Goal: Information Seeking & Learning: Check status

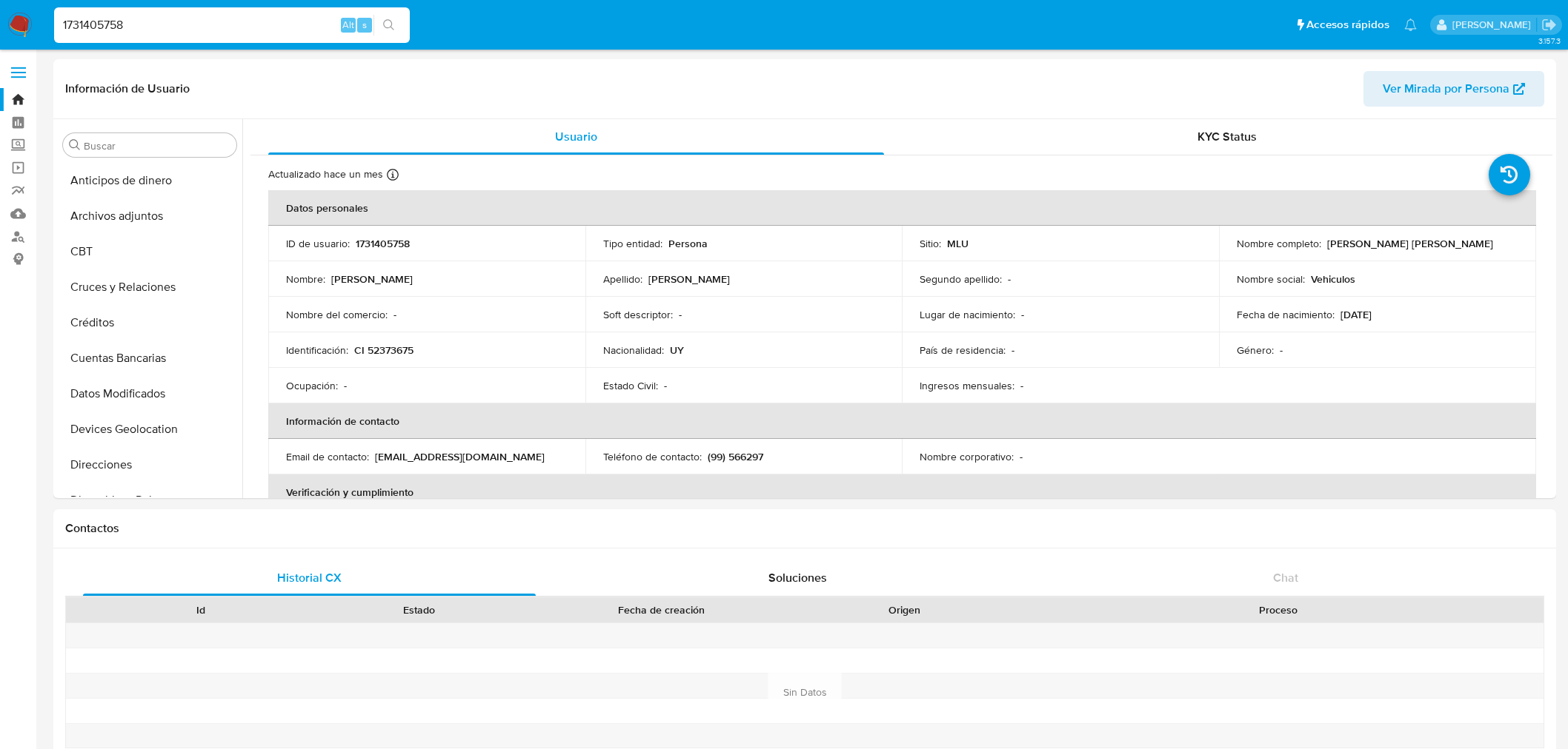
select select "10"
click at [142, 26] on input "1731405758" at bounding box center [232, 25] width 356 height 19
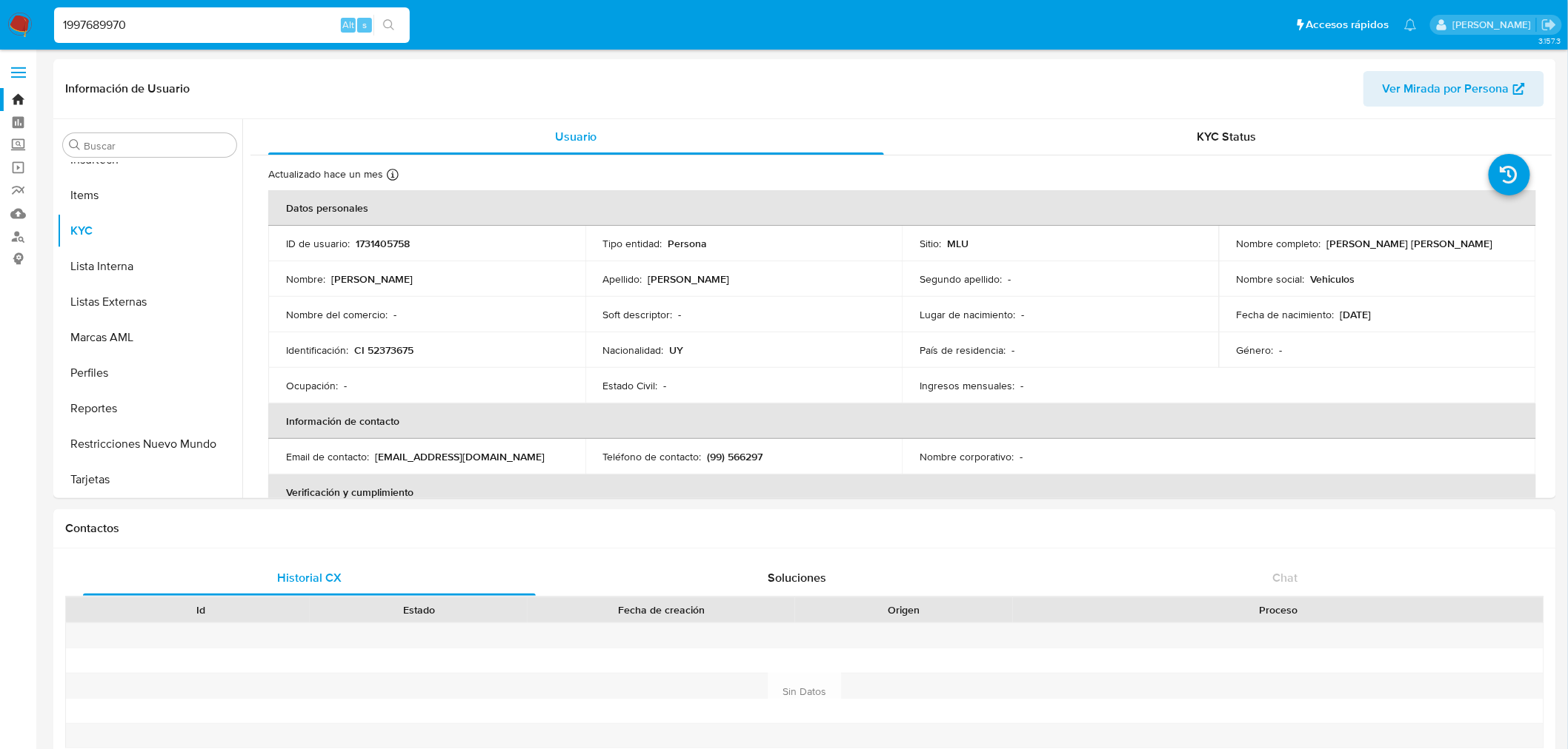
type input "1997689970"
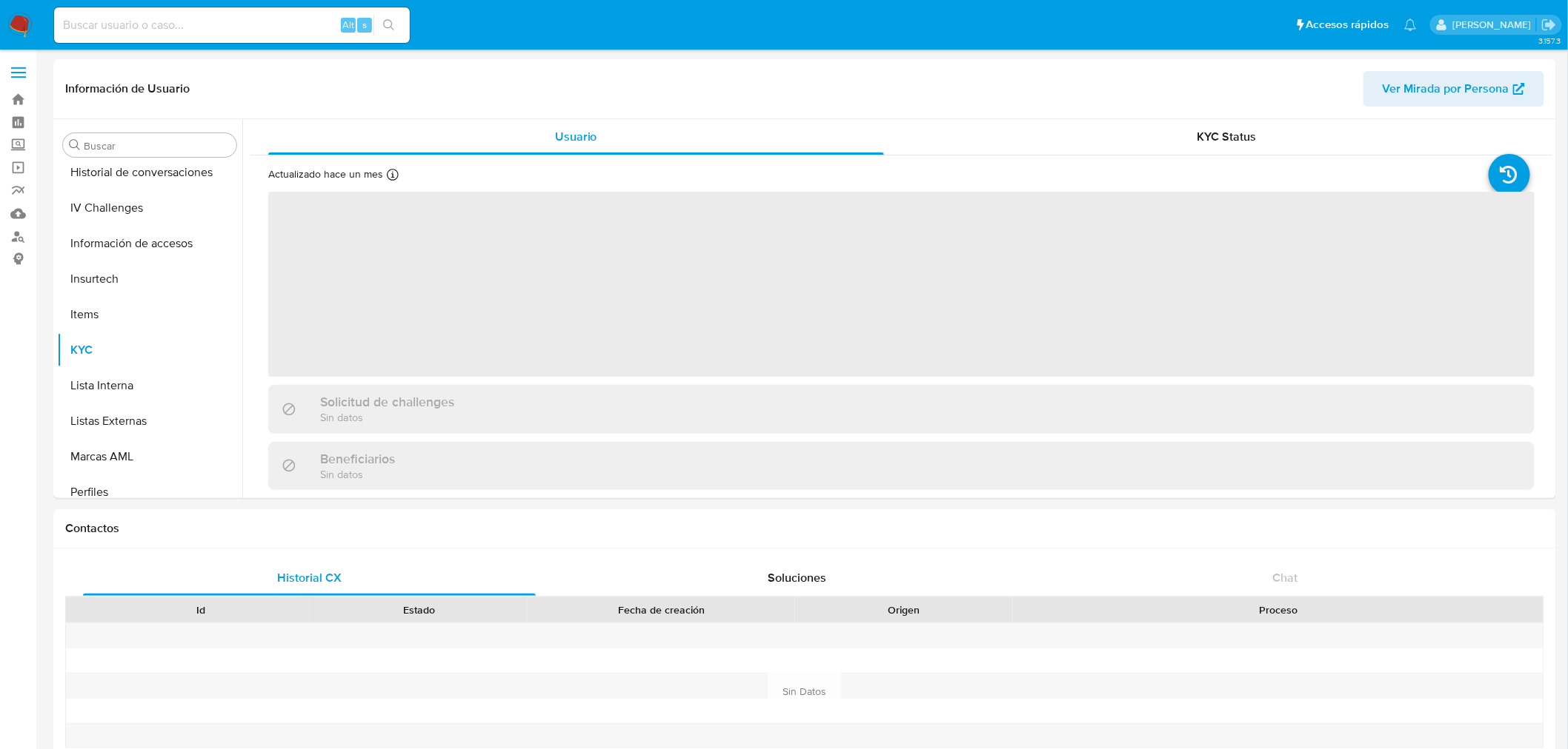
scroll to position [660, 0]
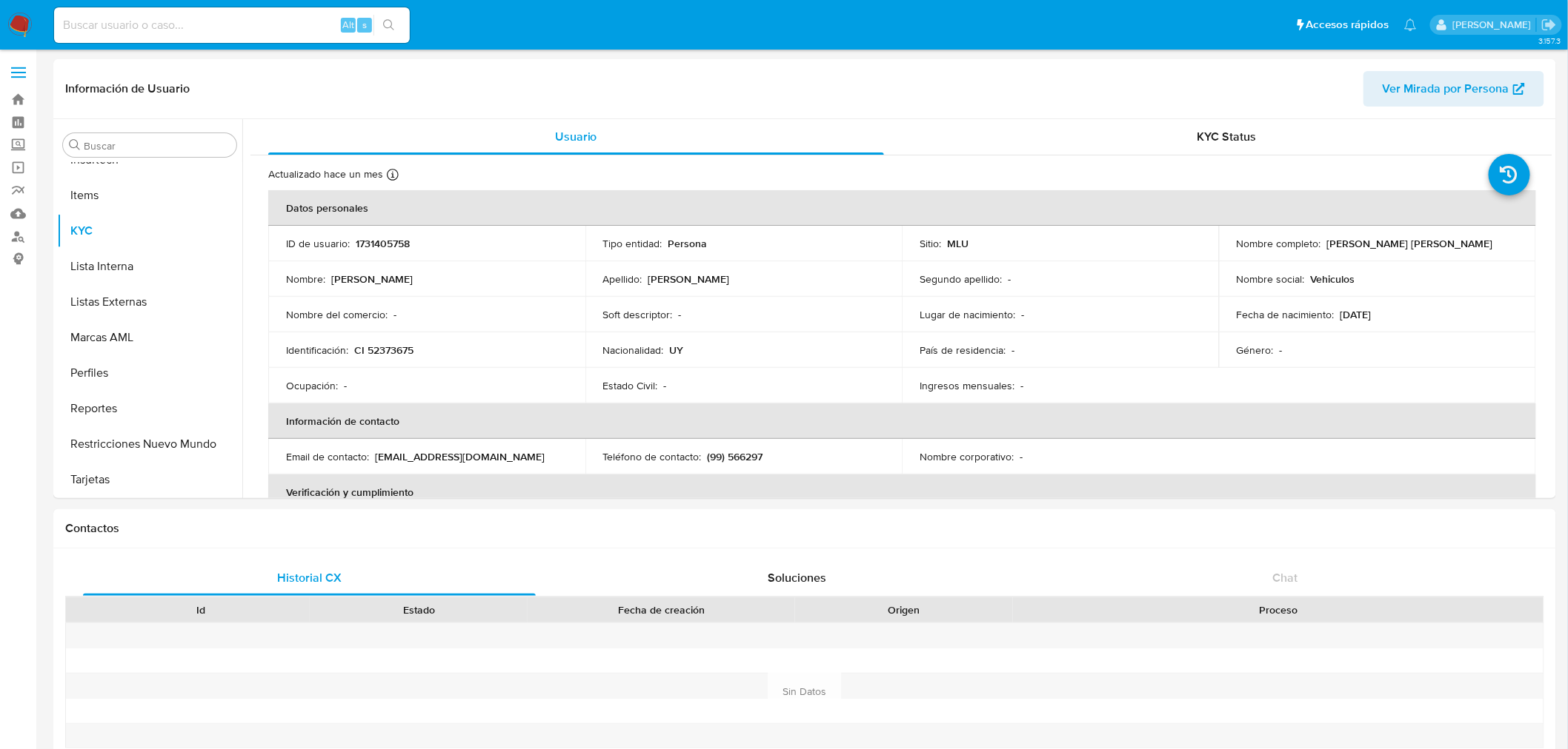
select select "10"
click at [185, 13] on div "Alt s" at bounding box center [232, 26] width 356 height 36
click at [186, 22] on input at bounding box center [232, 25] width 356 height 19
paste input "1997689970"
type input "1997689970"
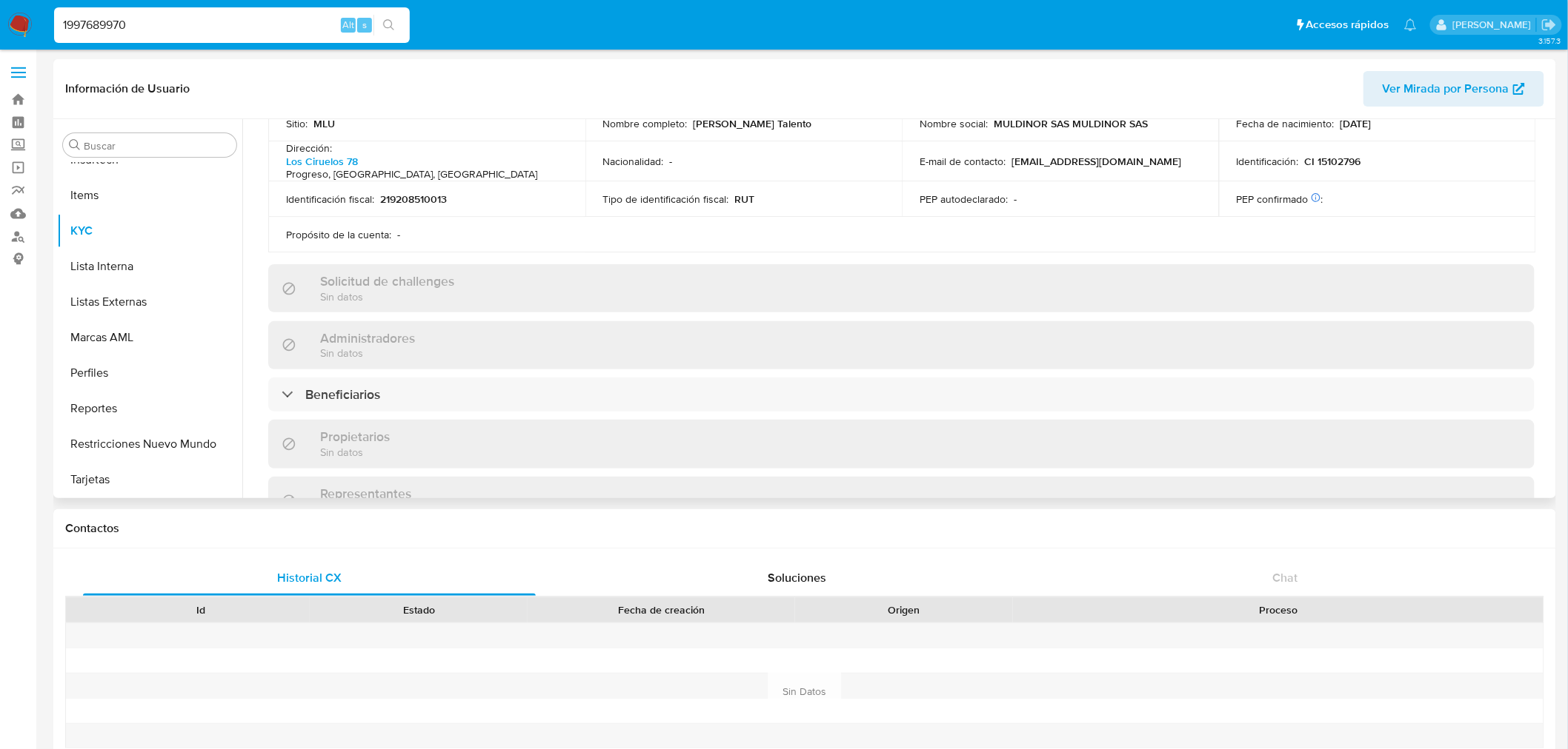
scroll to position [827, 0]
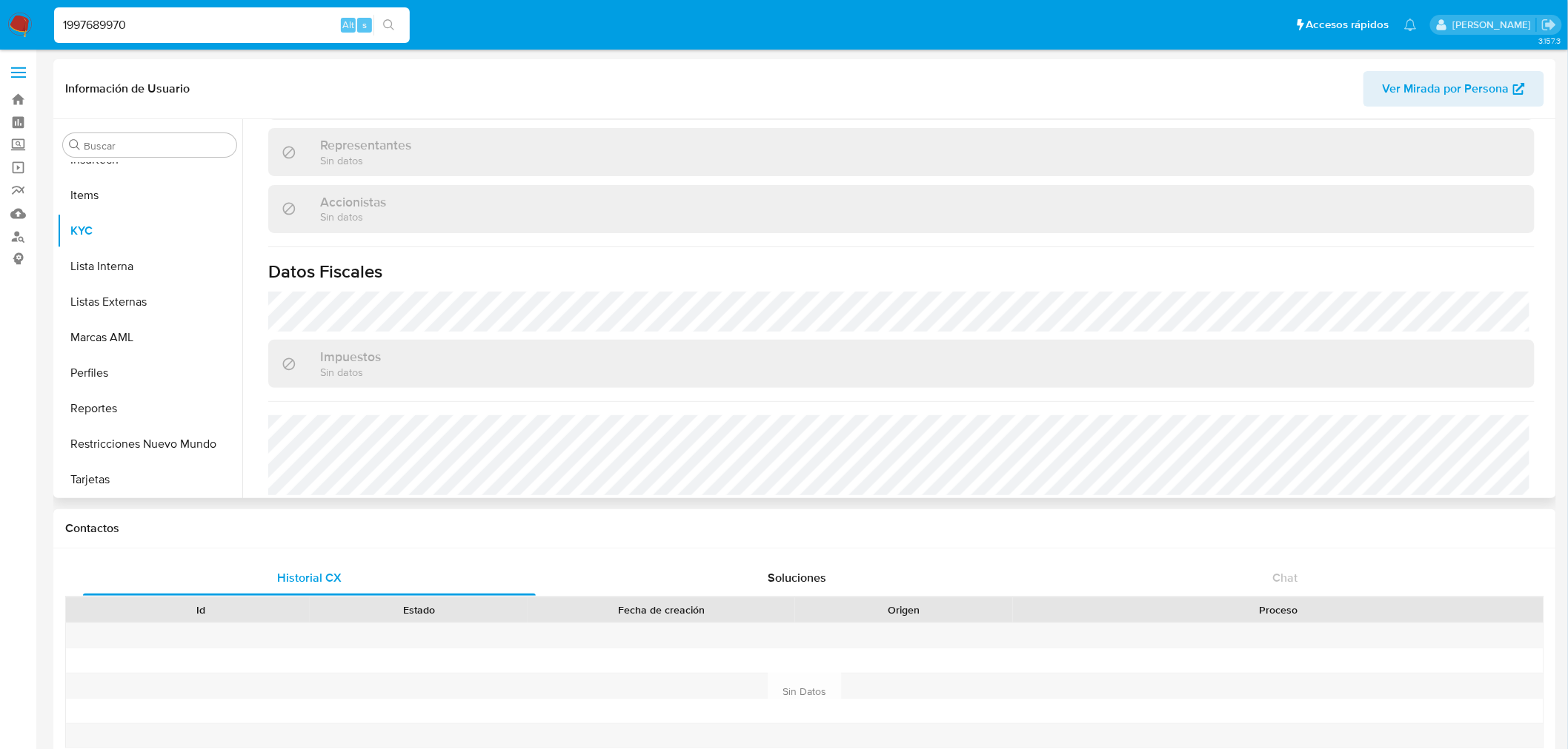
select select "10"
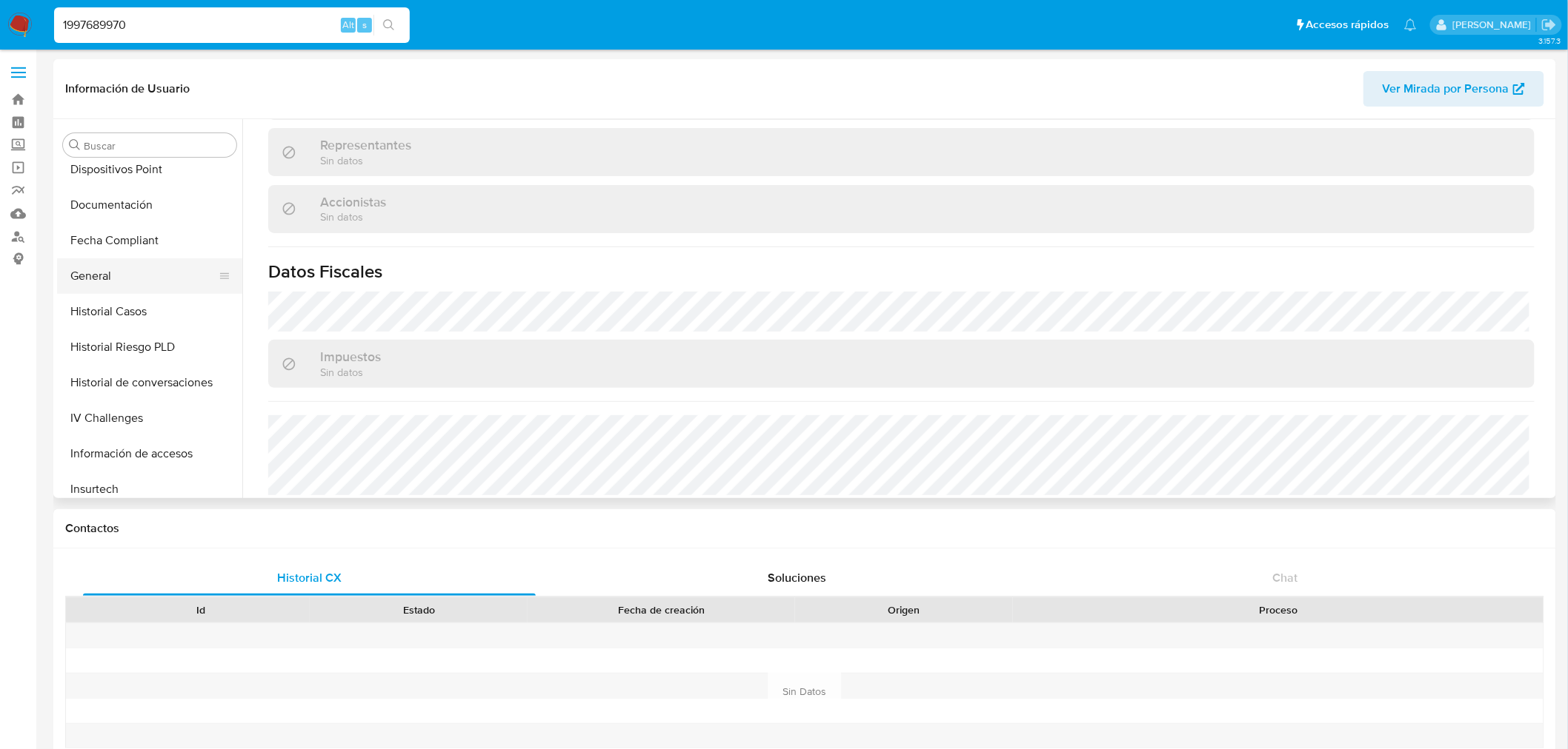
click at [134, 272] on button "General" at bounding box center [143, 276] width 173 height 36
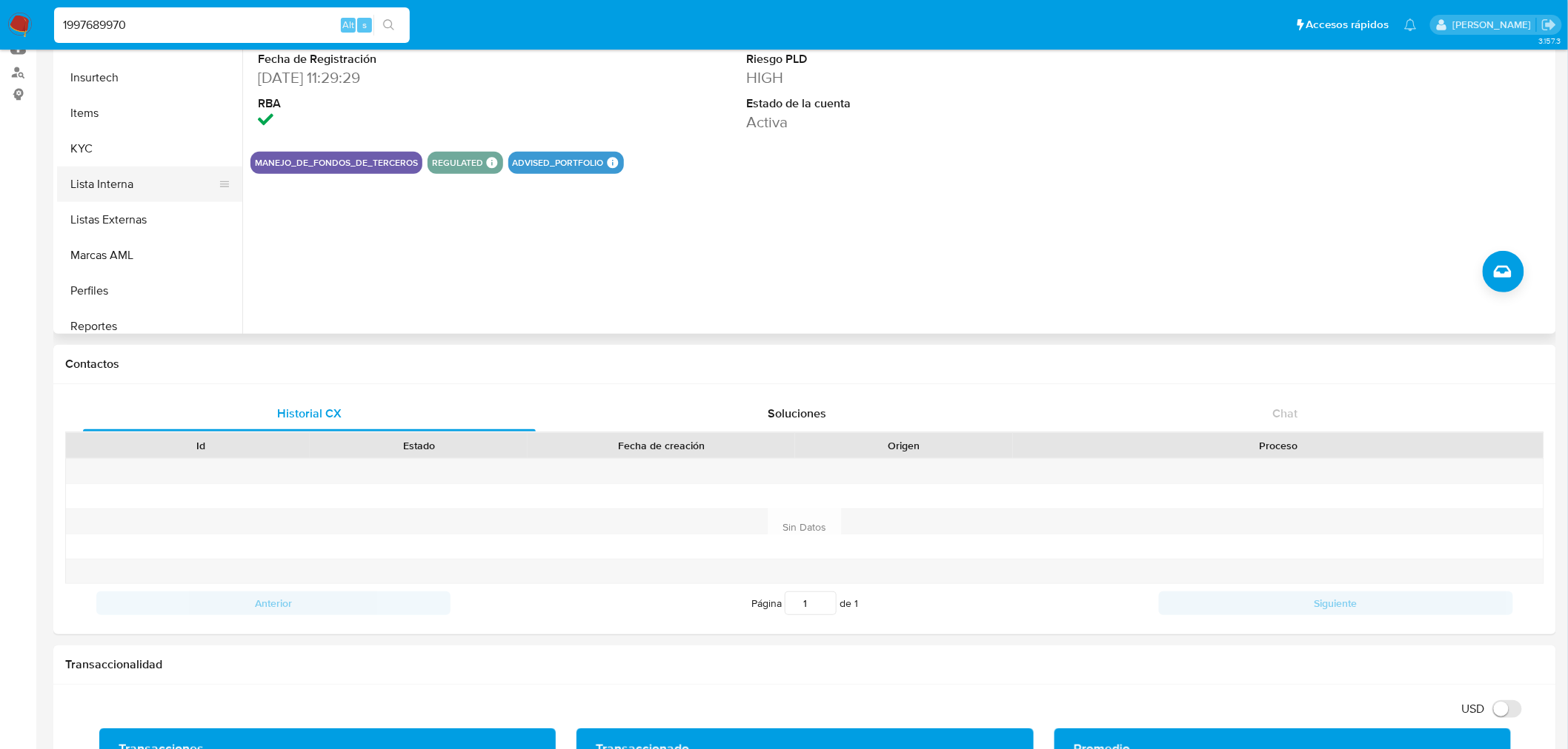
scroll to position [578, 0]
click at [101, 138] on button "KYC" at bounding box center [143, 149] width 173 height 36
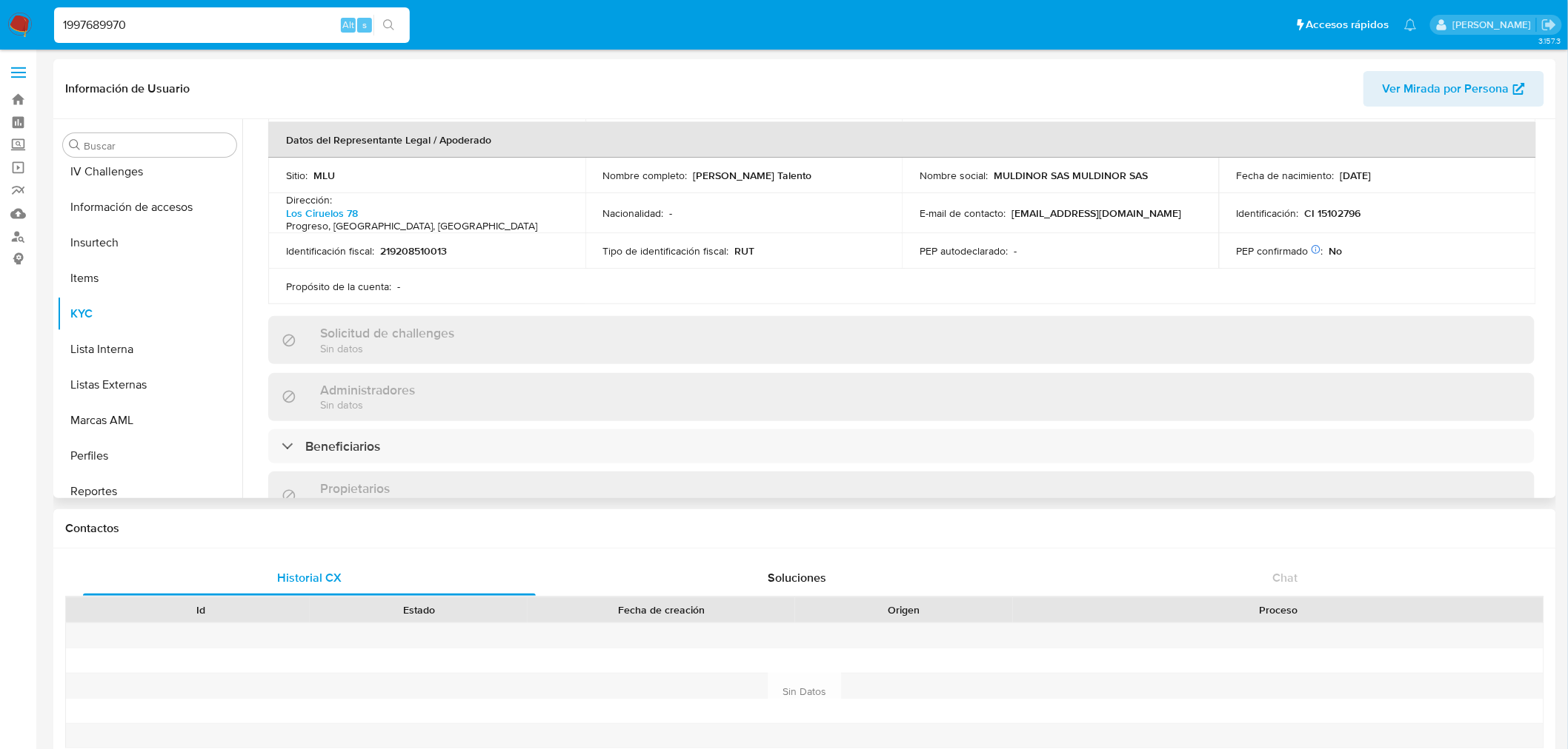
scroll to position [335, 0]
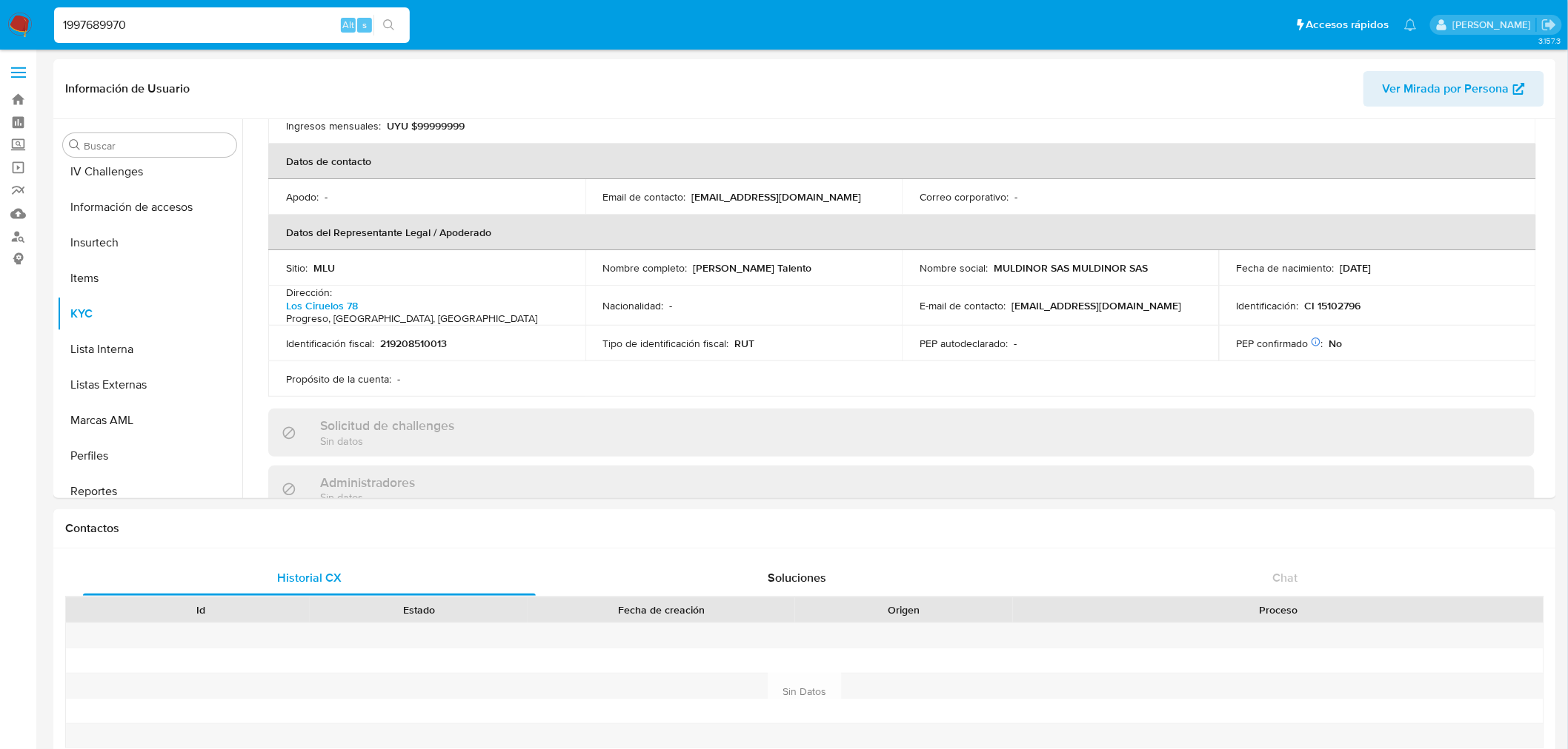
click at [166, 25] on input "1997689970" at bounding box center [232, 25] width 356 height 19
paste input "271458008"
type input "271458008"
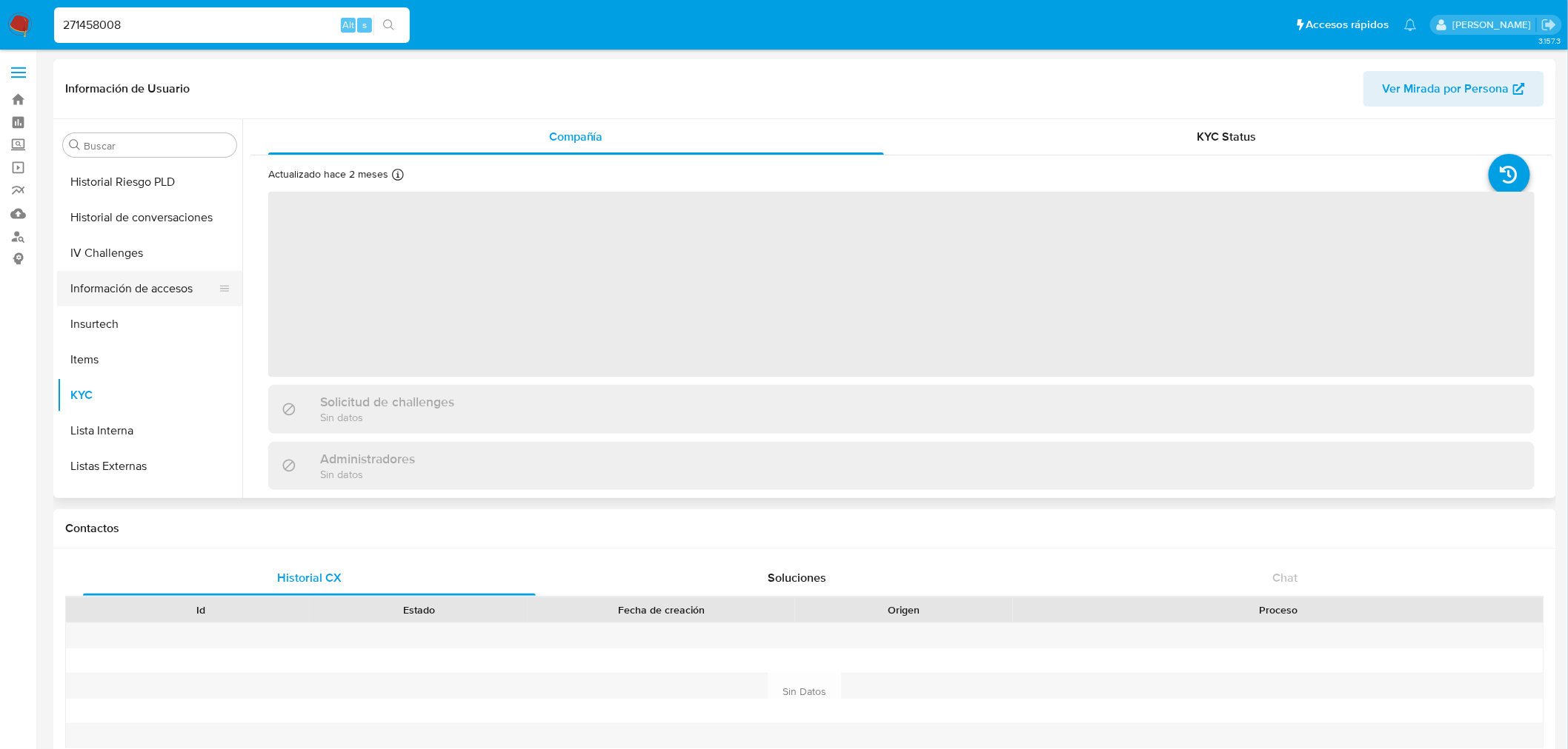
select select "10"
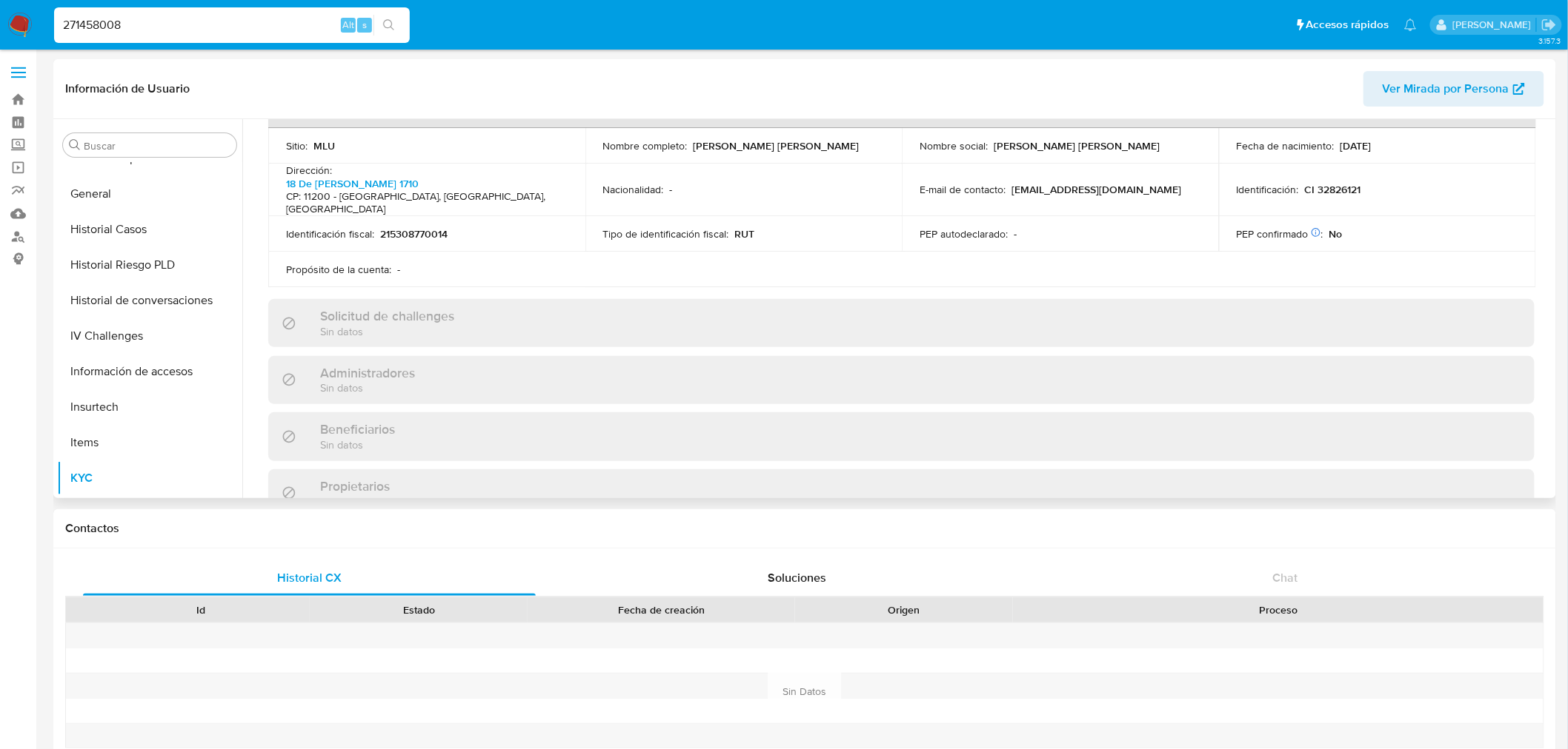
scroll to position [833, 0]
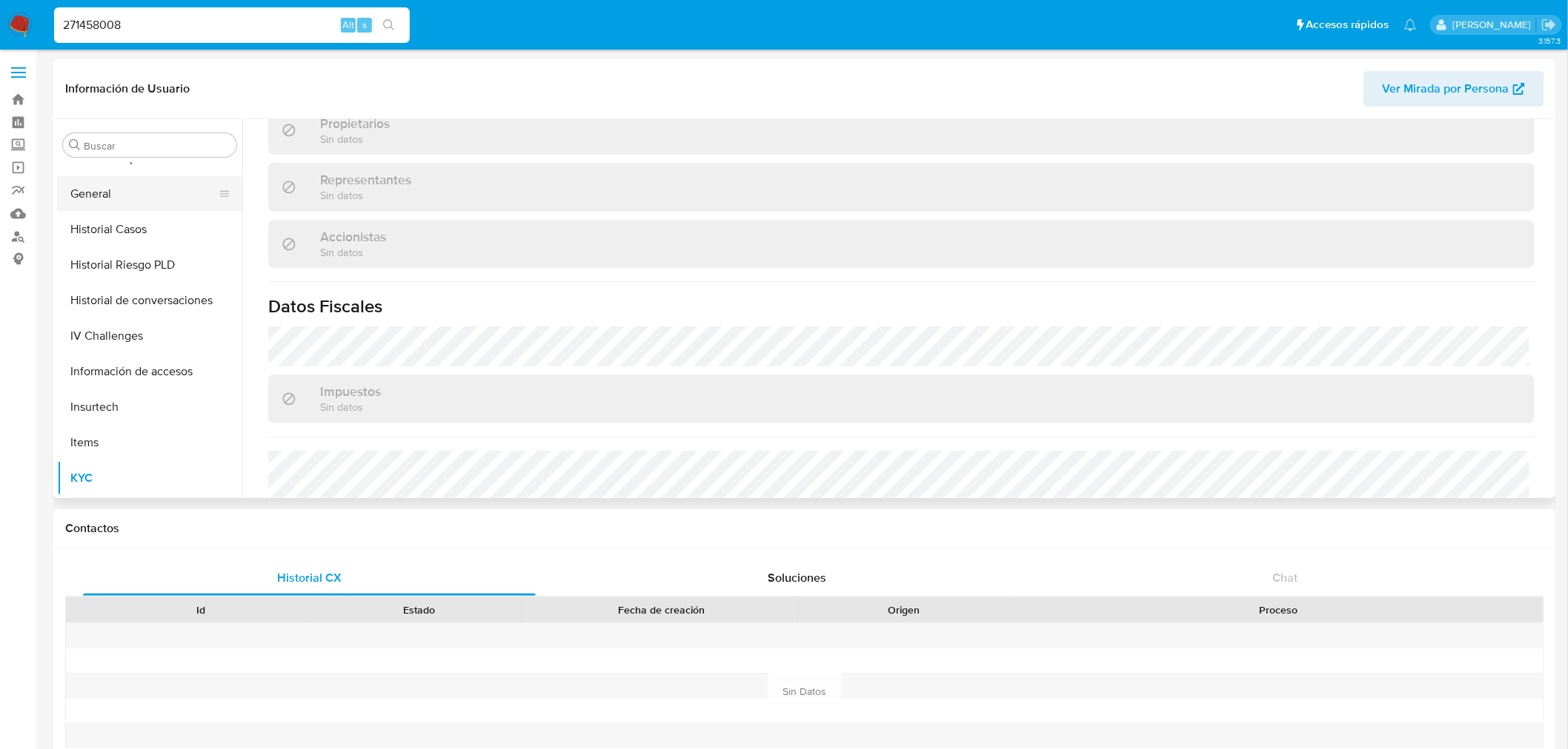
click at [92, 179] on button "General" at bounding box center [143, 194] width 173 height 36
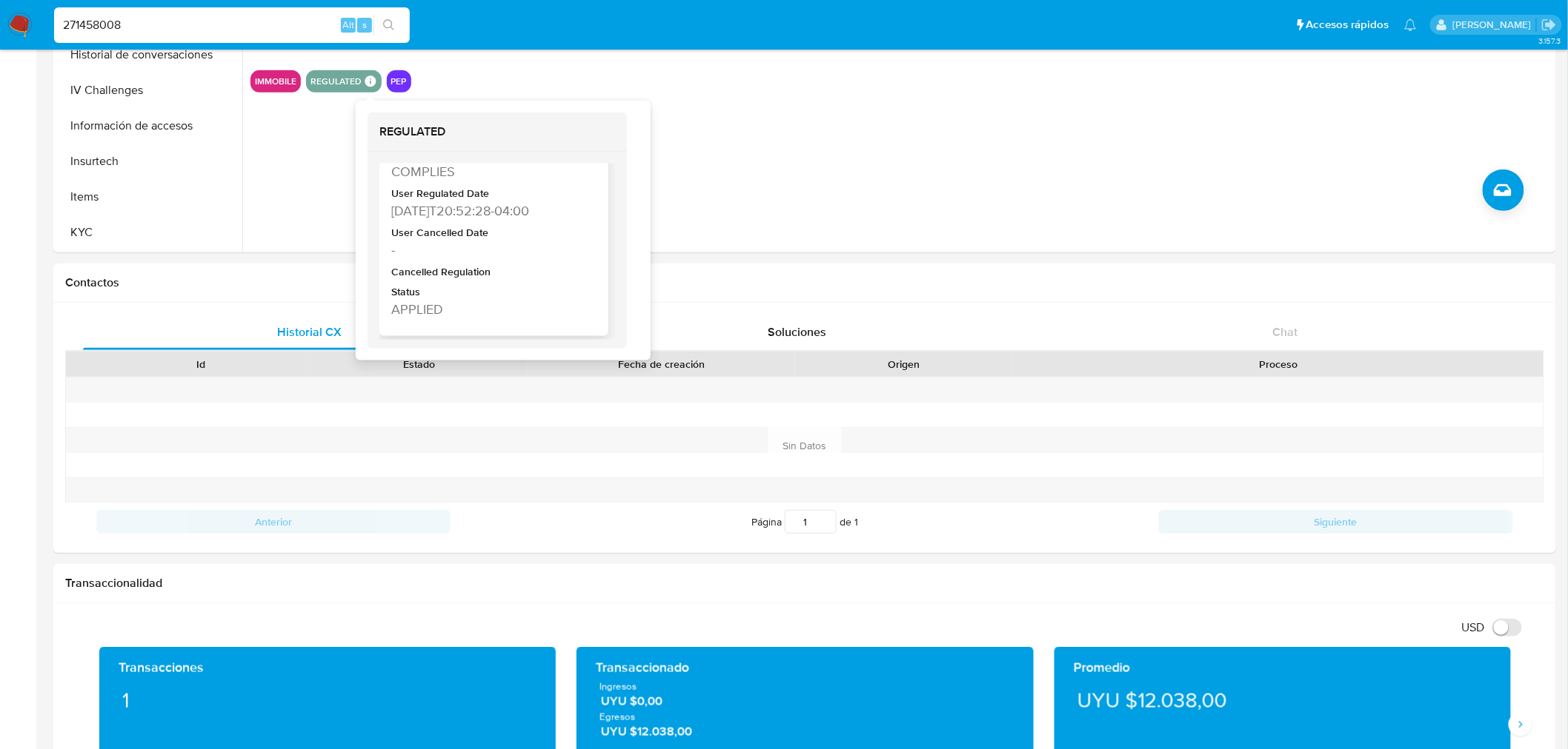
scroll to position [247, 0]
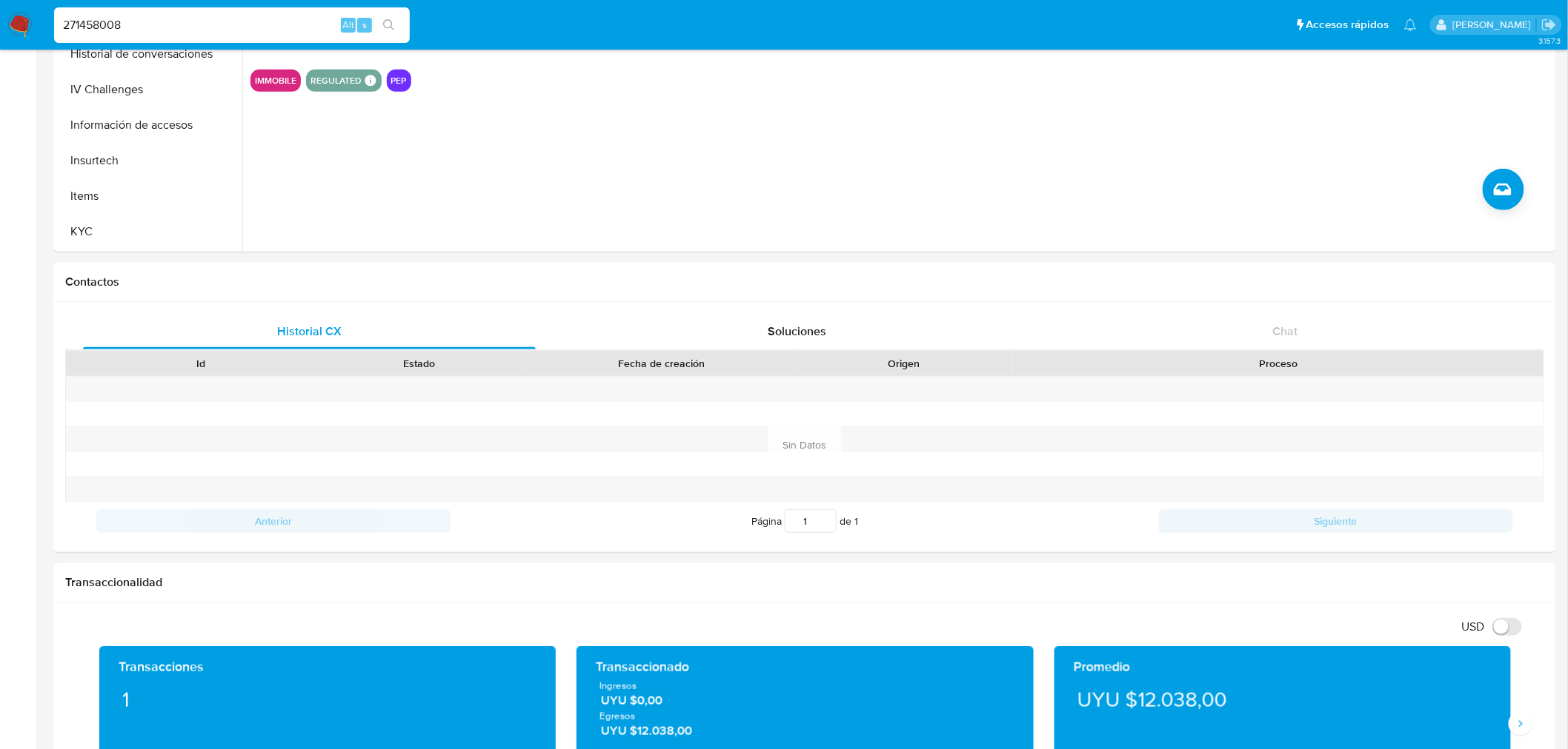
click at [133, 38] on div "271458008 Alt s" at bounding box center [232, 26] width 356 height 36
click at [141, 23] on input "271458008" at bounding box center [232, 25] width 356 height 19
paste input "61374569"
type input "261374569"
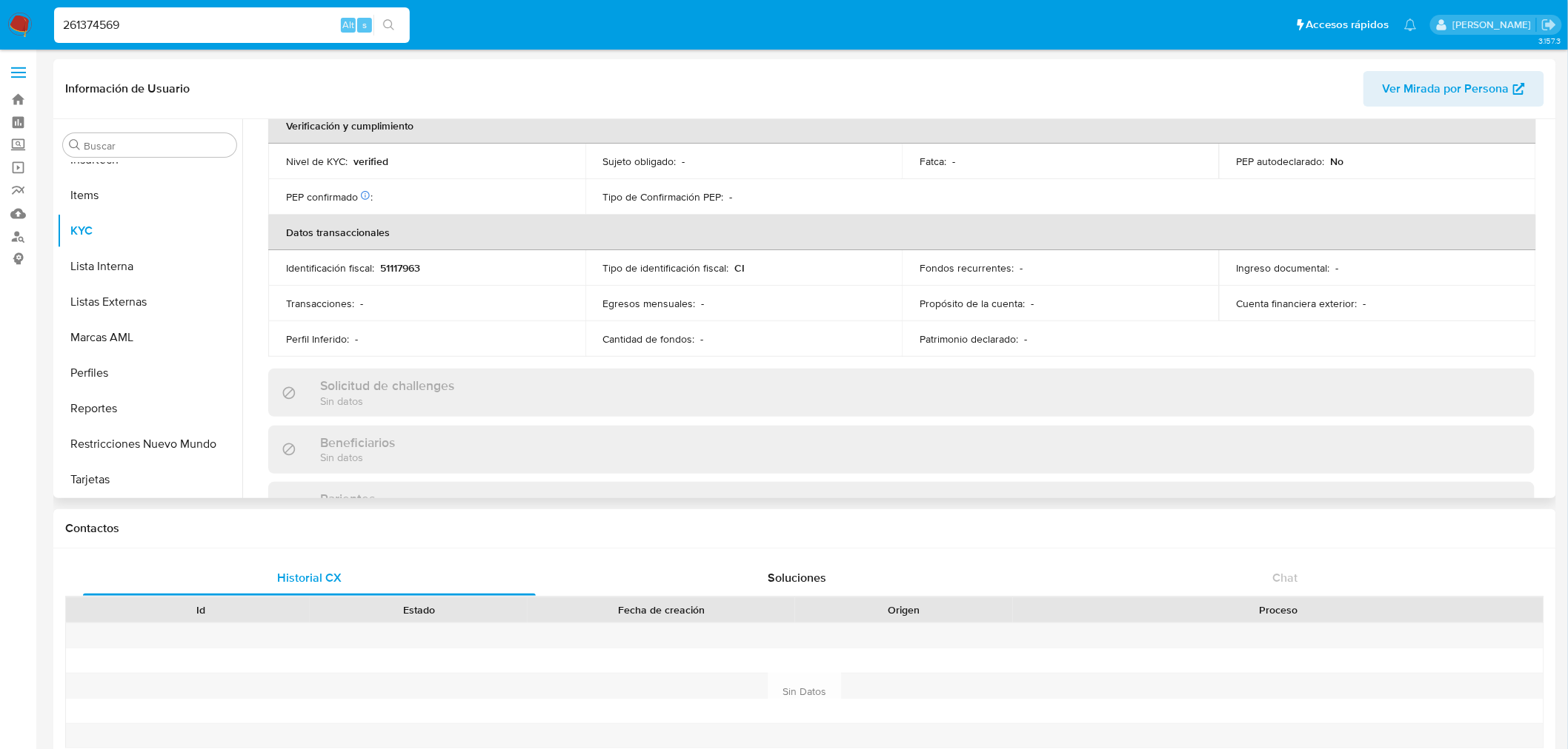
scroll to position [715, 0]
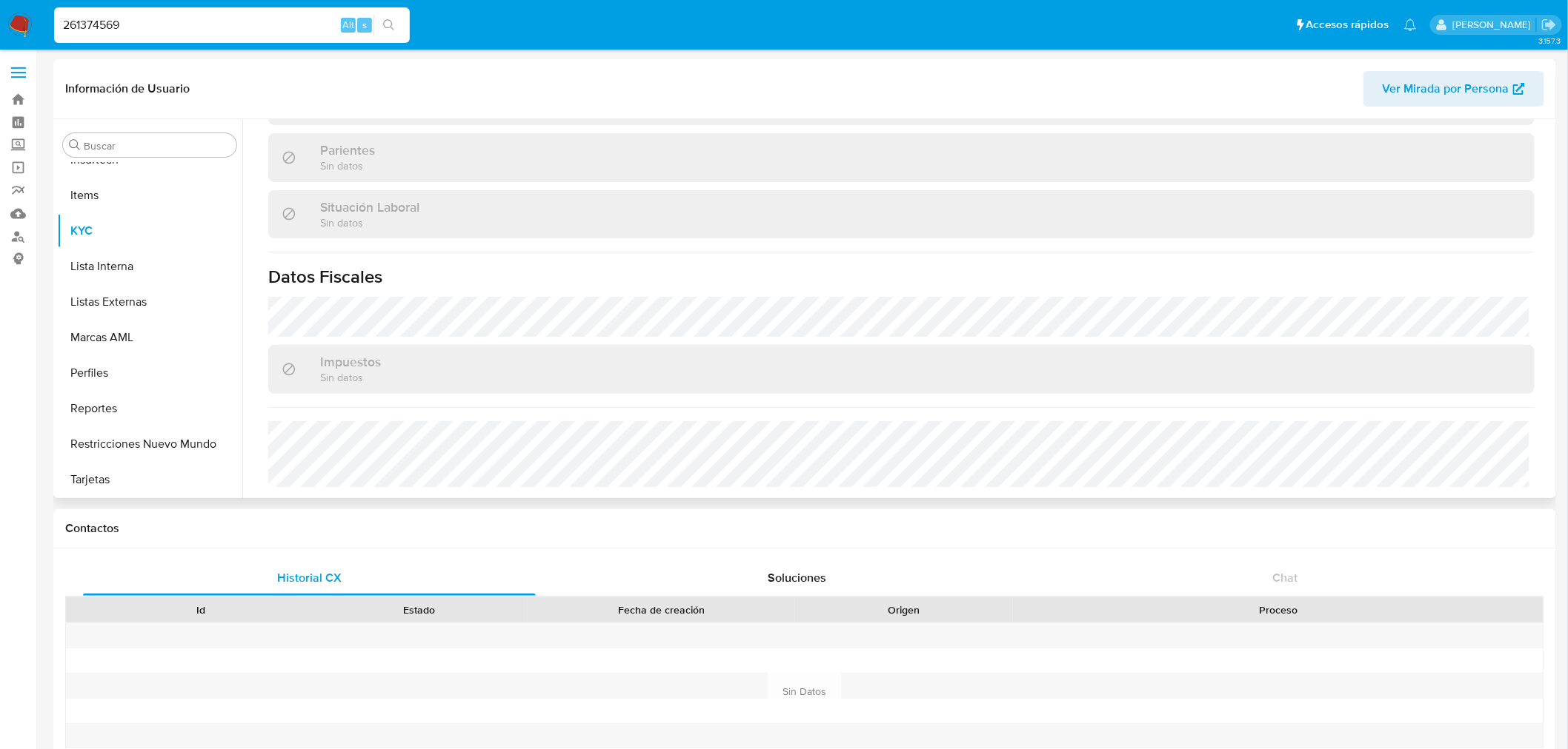
select select "10"
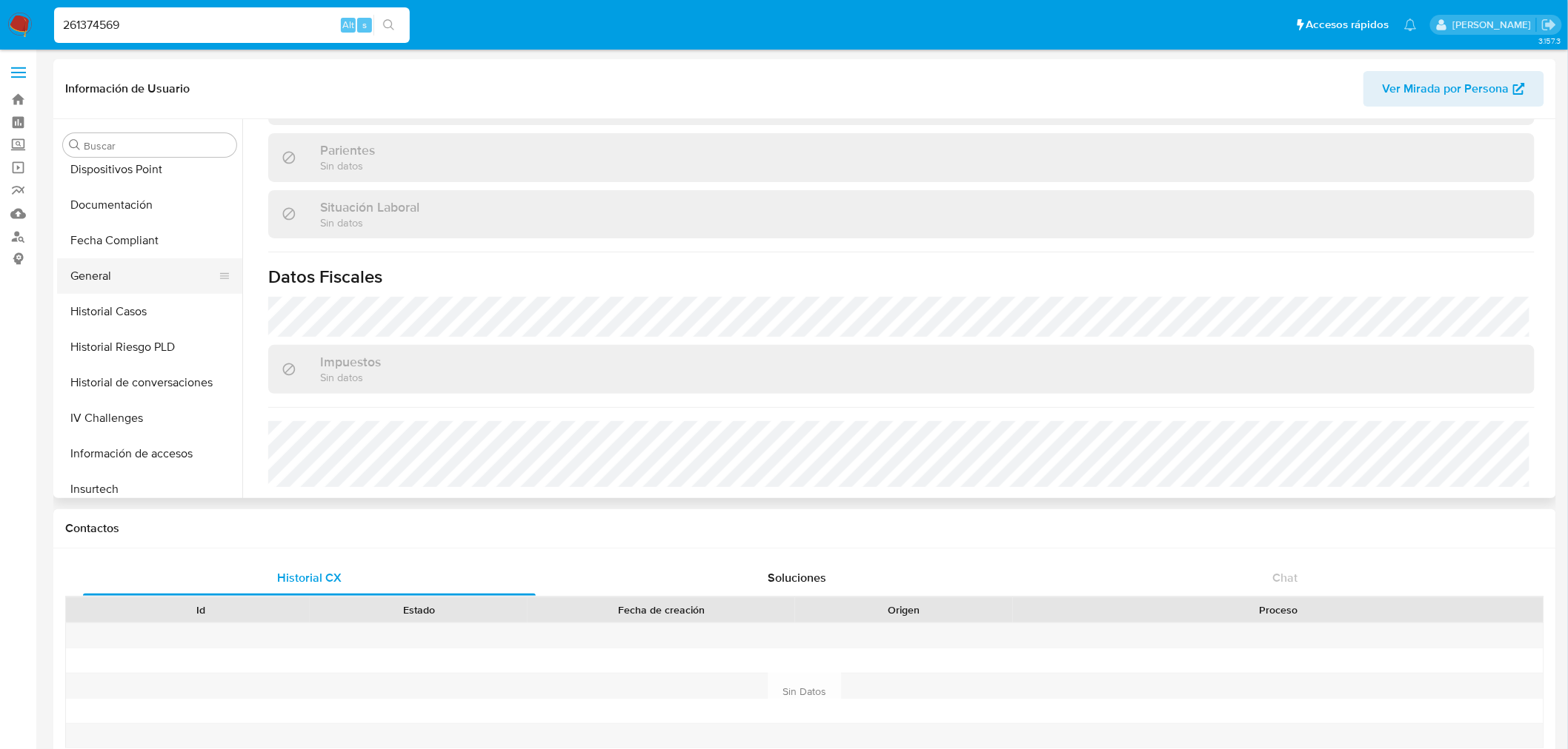
click at [126, 275] on button "General" at bounding box center [143, 276] width 173 height 36
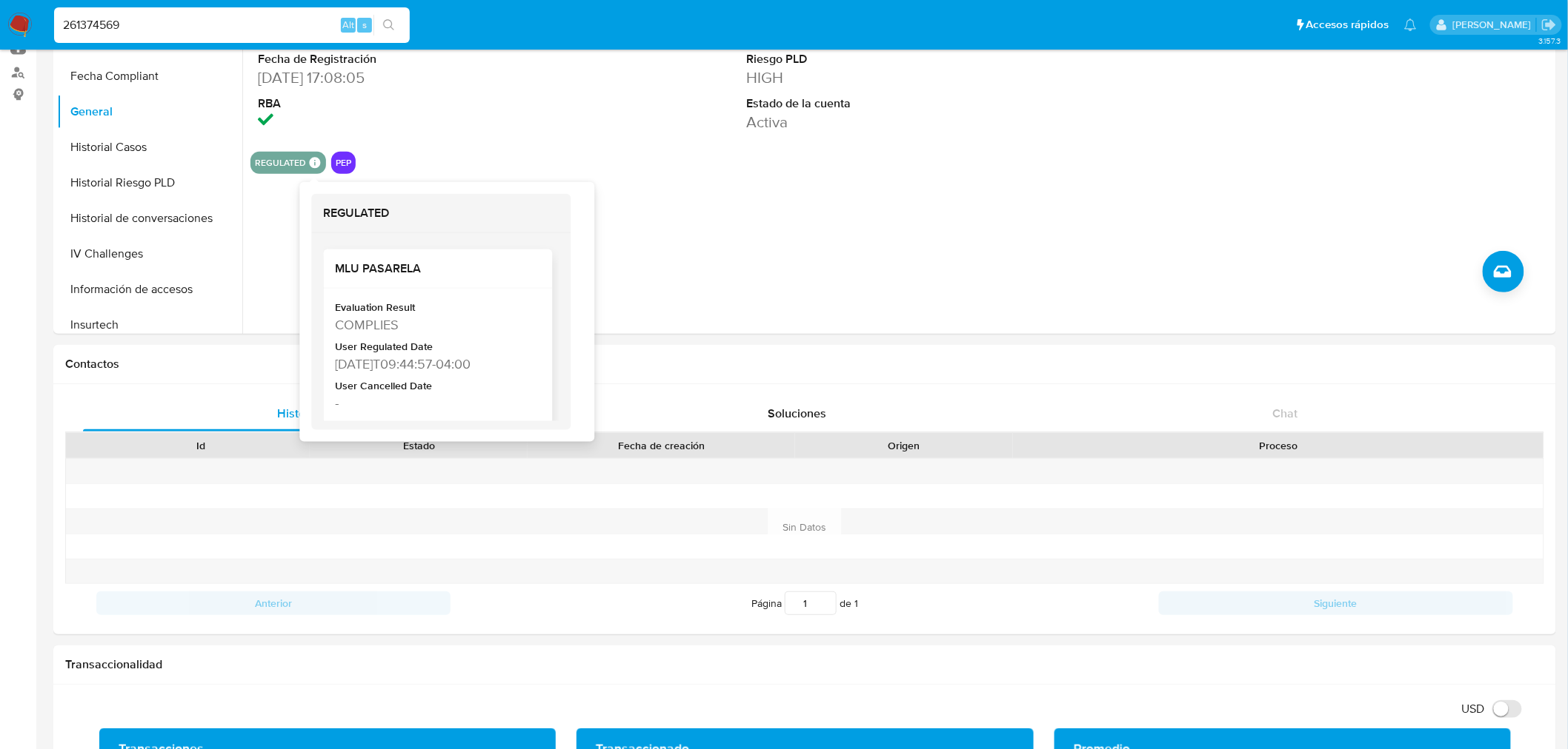
scroll to position [72, 0]
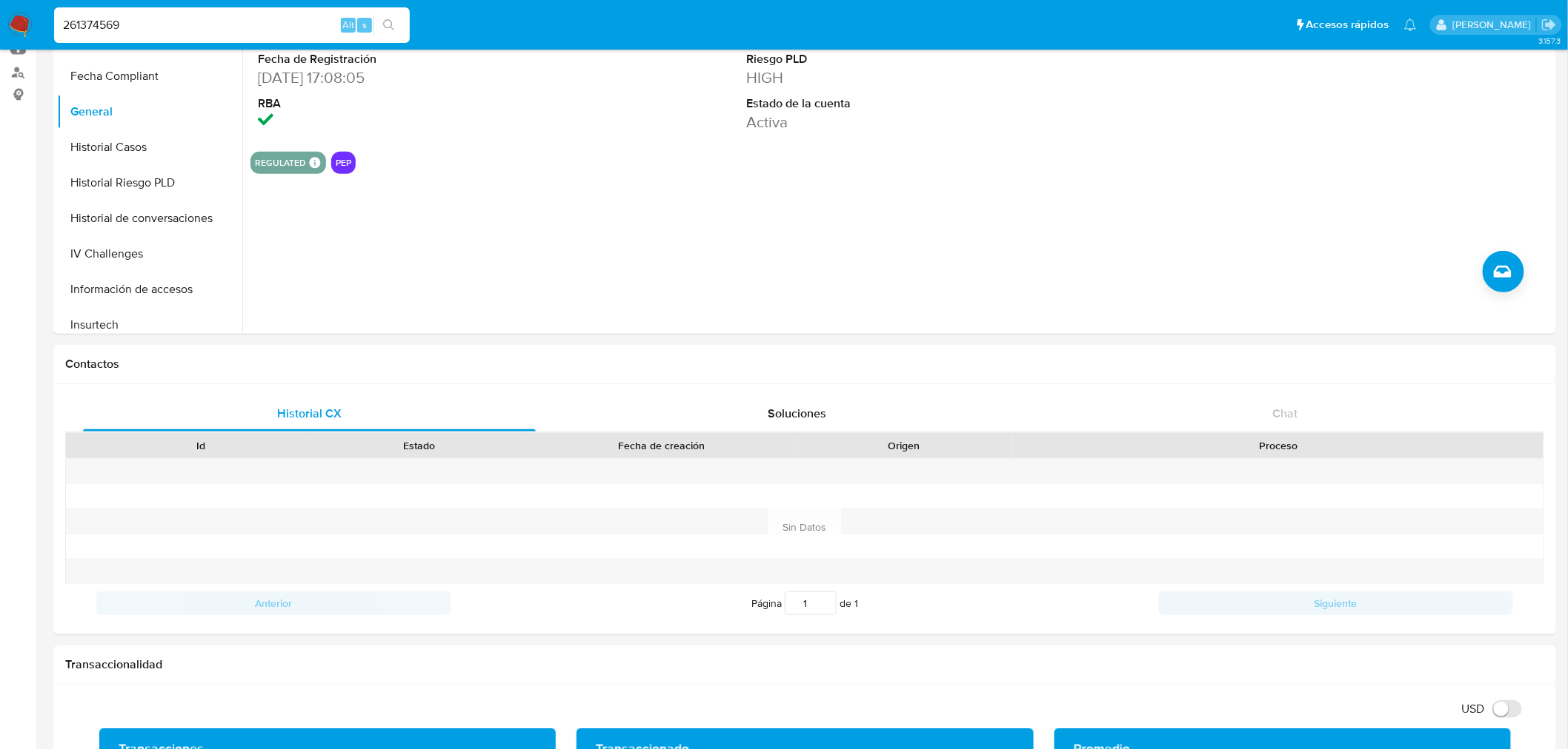
click at [117, 17] on input "261374569" at bounding box center [232, 25] width 356 height 19
paste input "779651101"
type input "779651101"
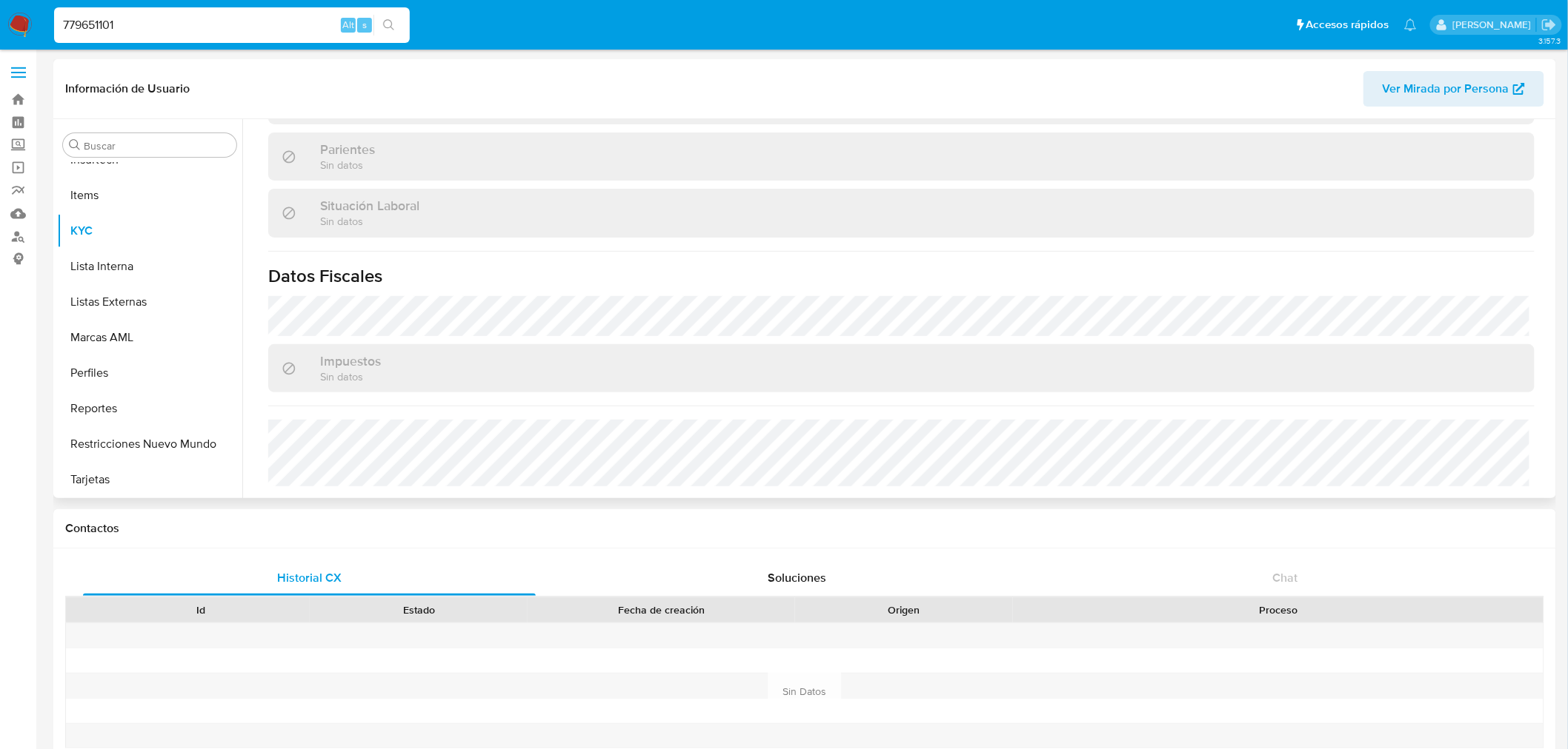
scroll to position [701, 0]
select select "10"
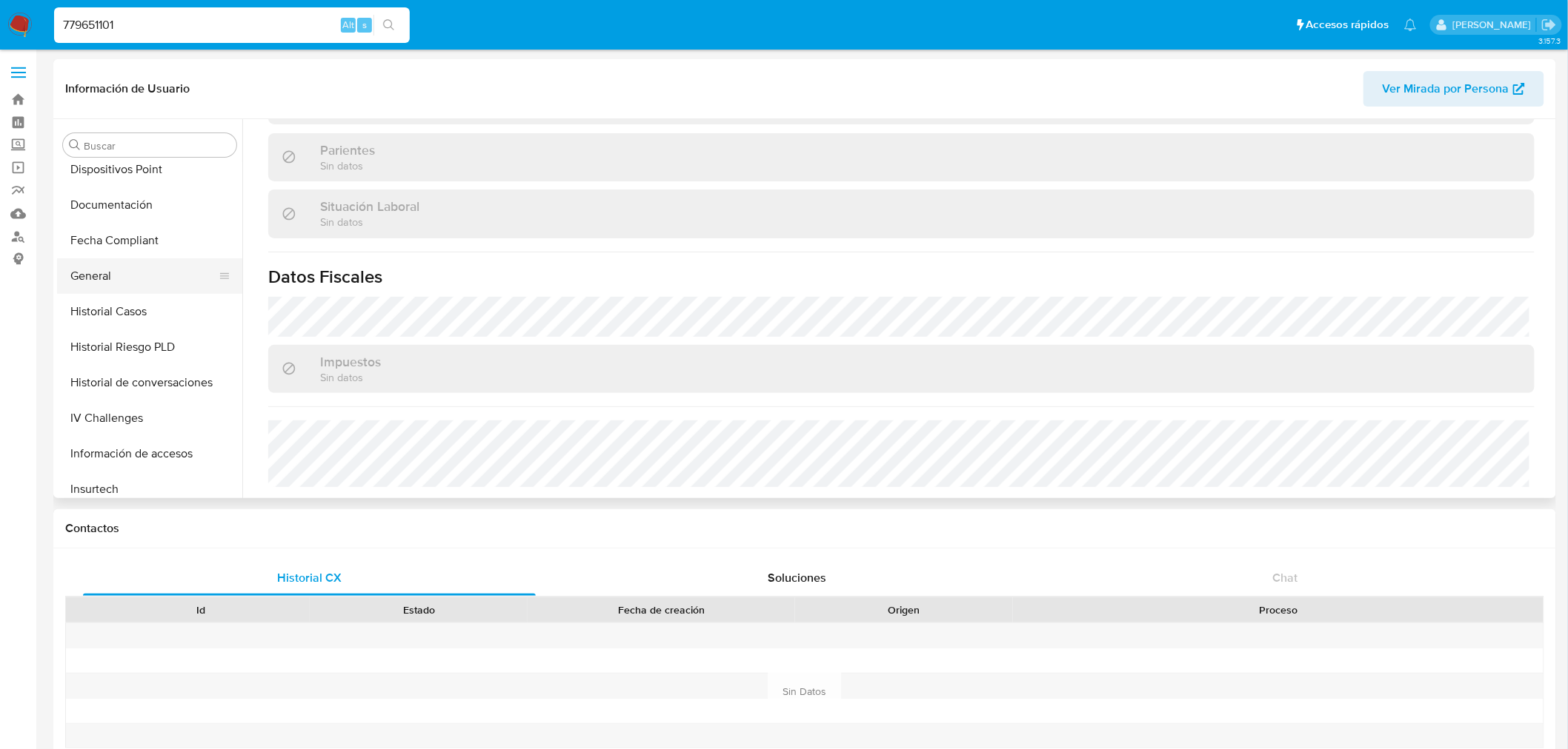
click at [146, 277] on button "General" at bounding box center [143, 276] width 173 height 36
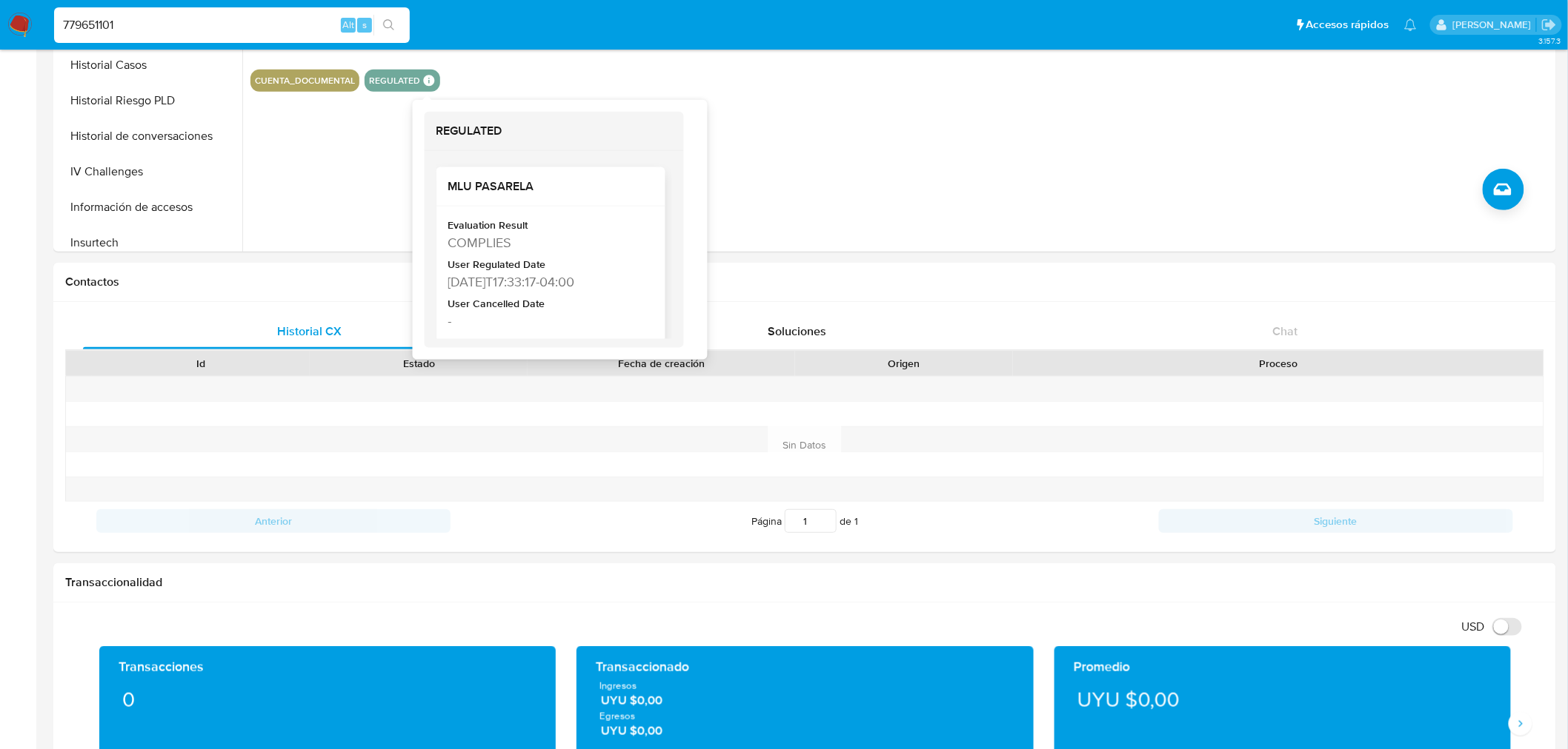
scroll to position [72, 0]
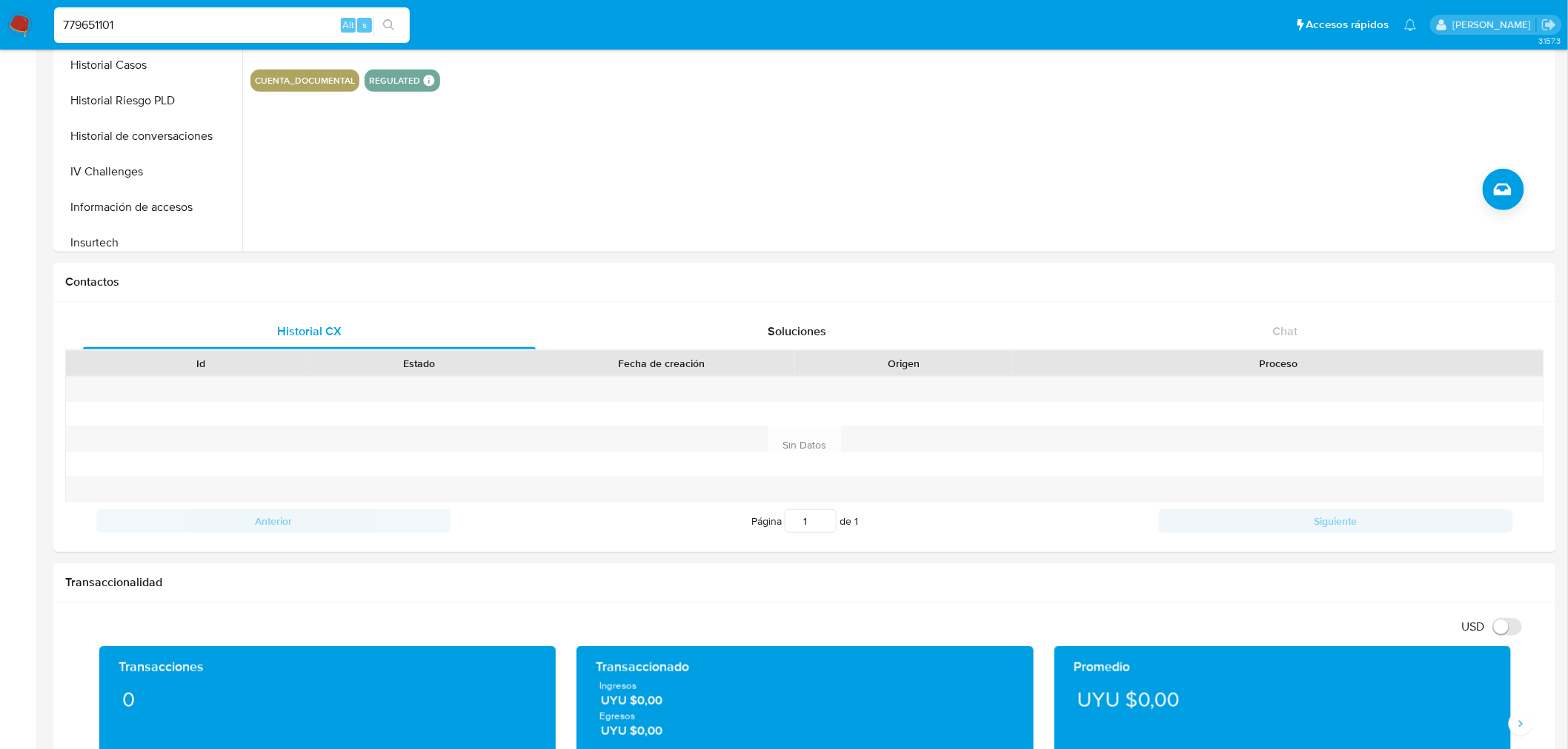
click at [114, 28] on input "779651101" at bounding box center [232, 25] width 356 height 19
paste input "104291804"
type input "104291804"
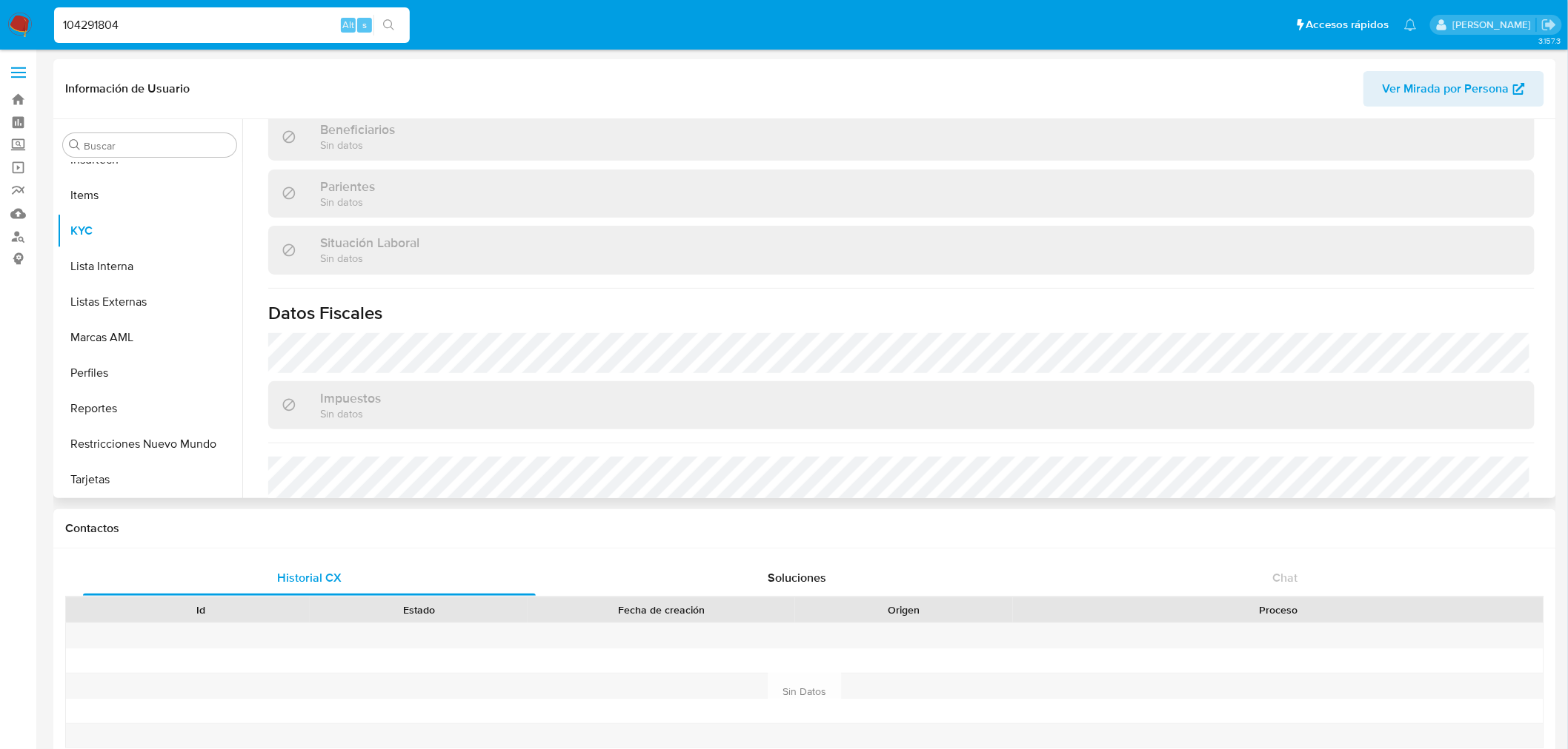
scroll to position [701, 0]
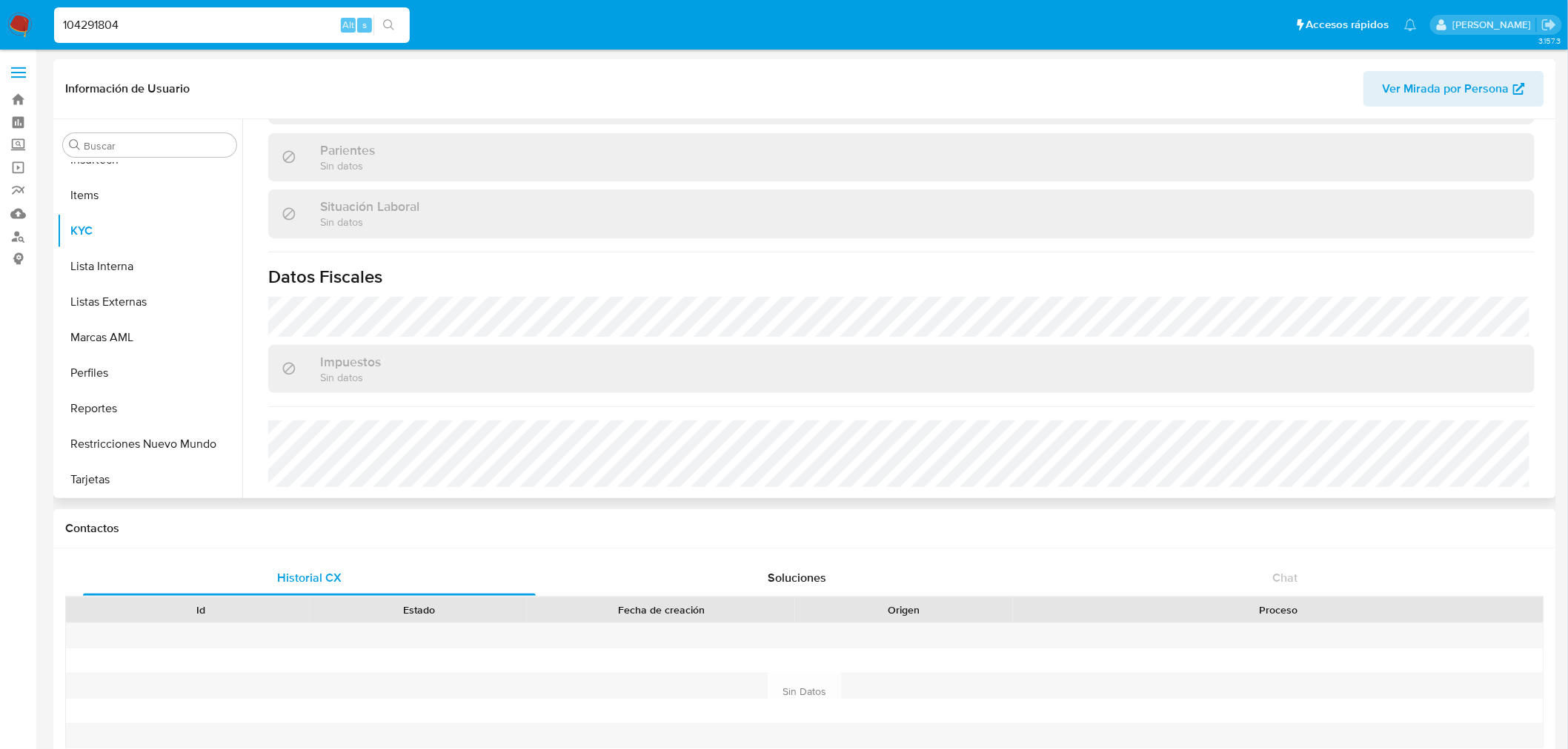
select select "10"
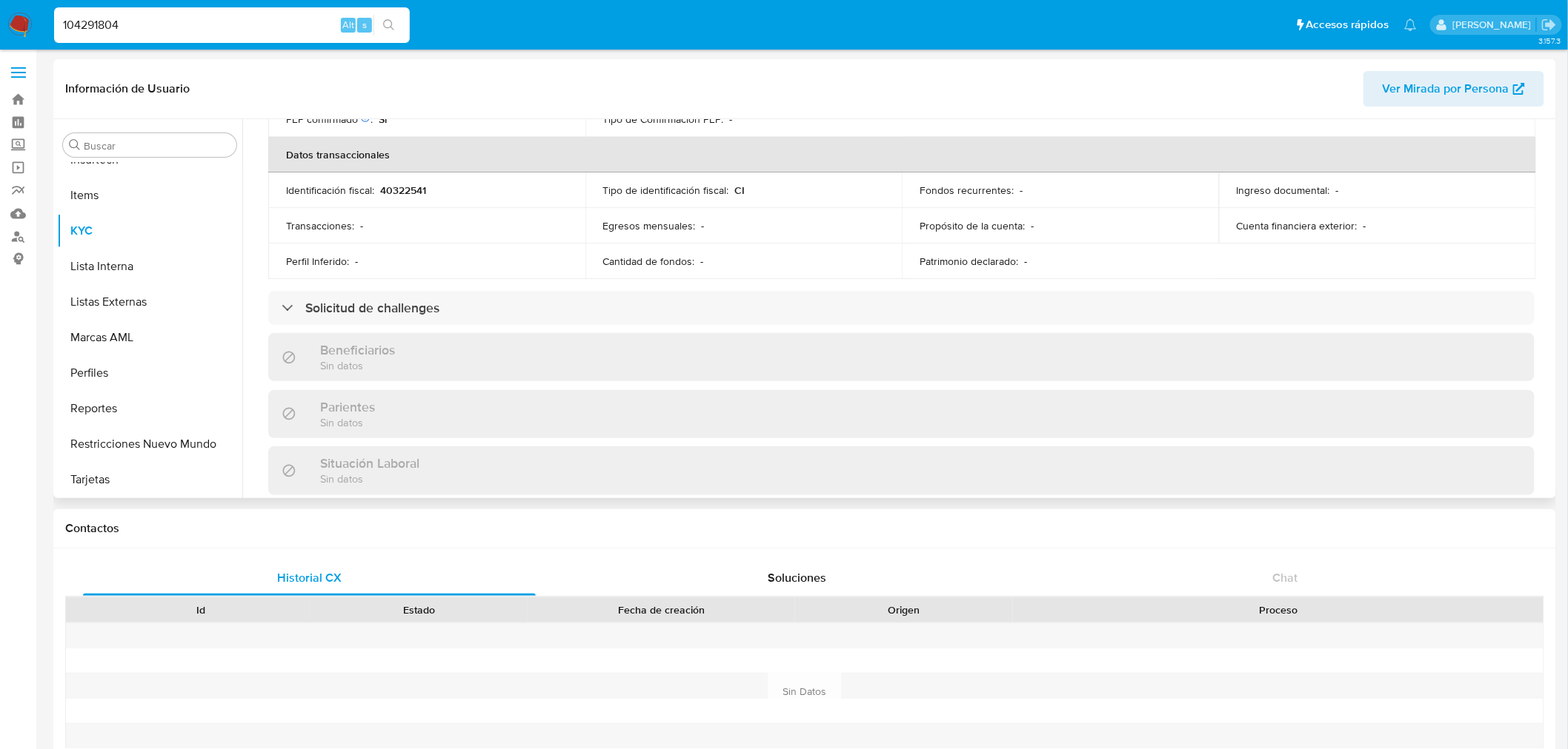
scroll to position [208, 0]
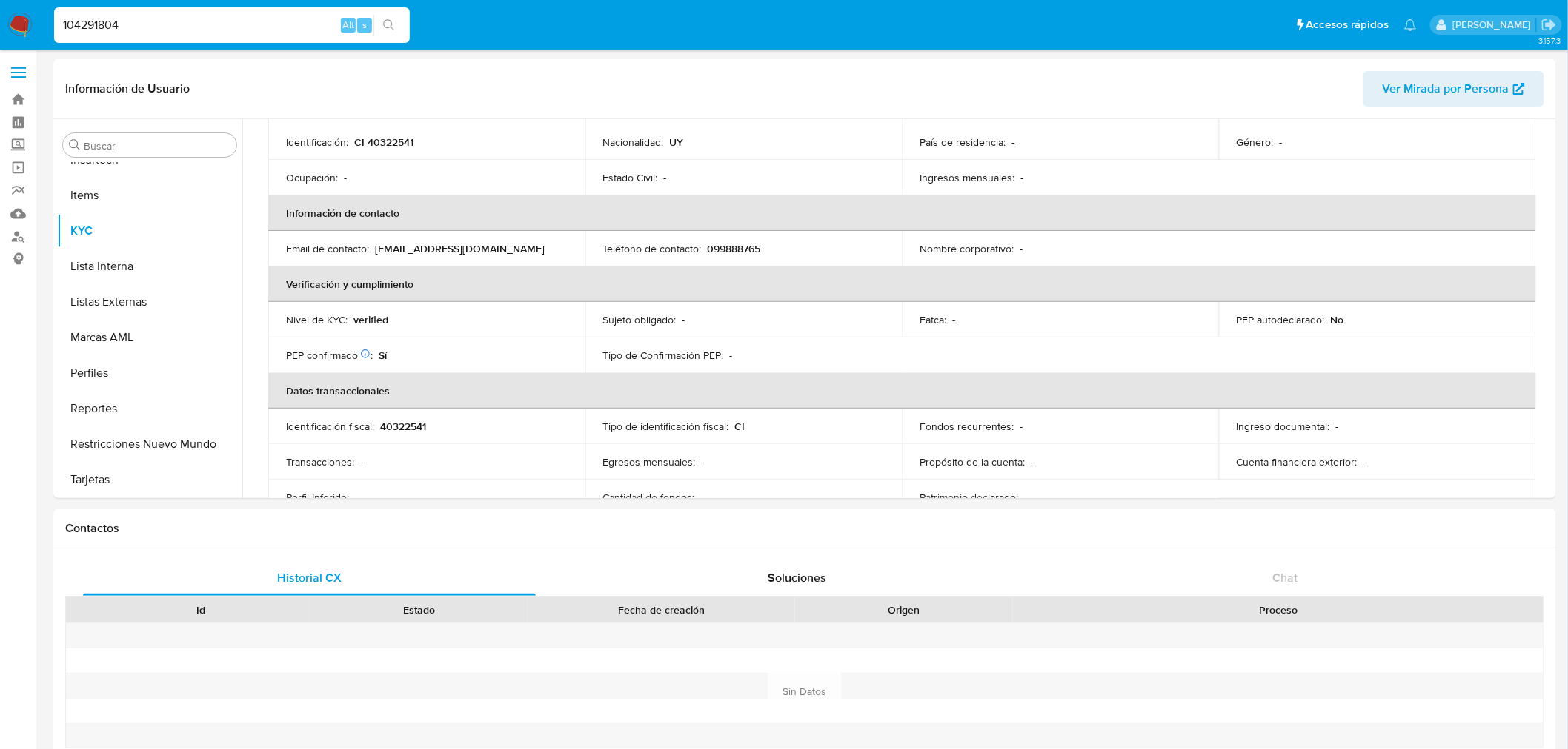
click at [118, 18] on input "104291804" at bounding box center [232, 25] width 356 height 19
paste input "389905861"
type input "389905861"
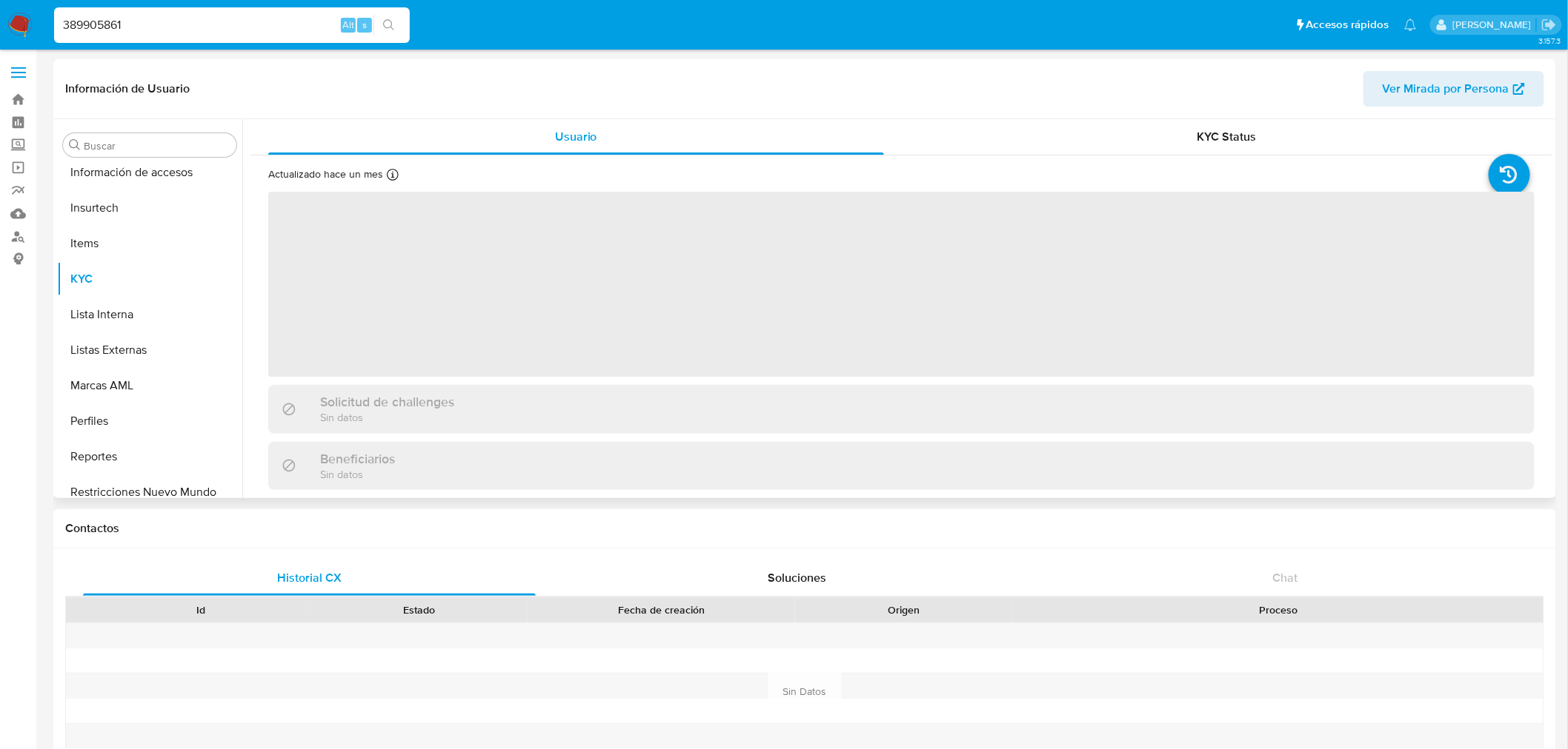
scroll to position [660, 0]
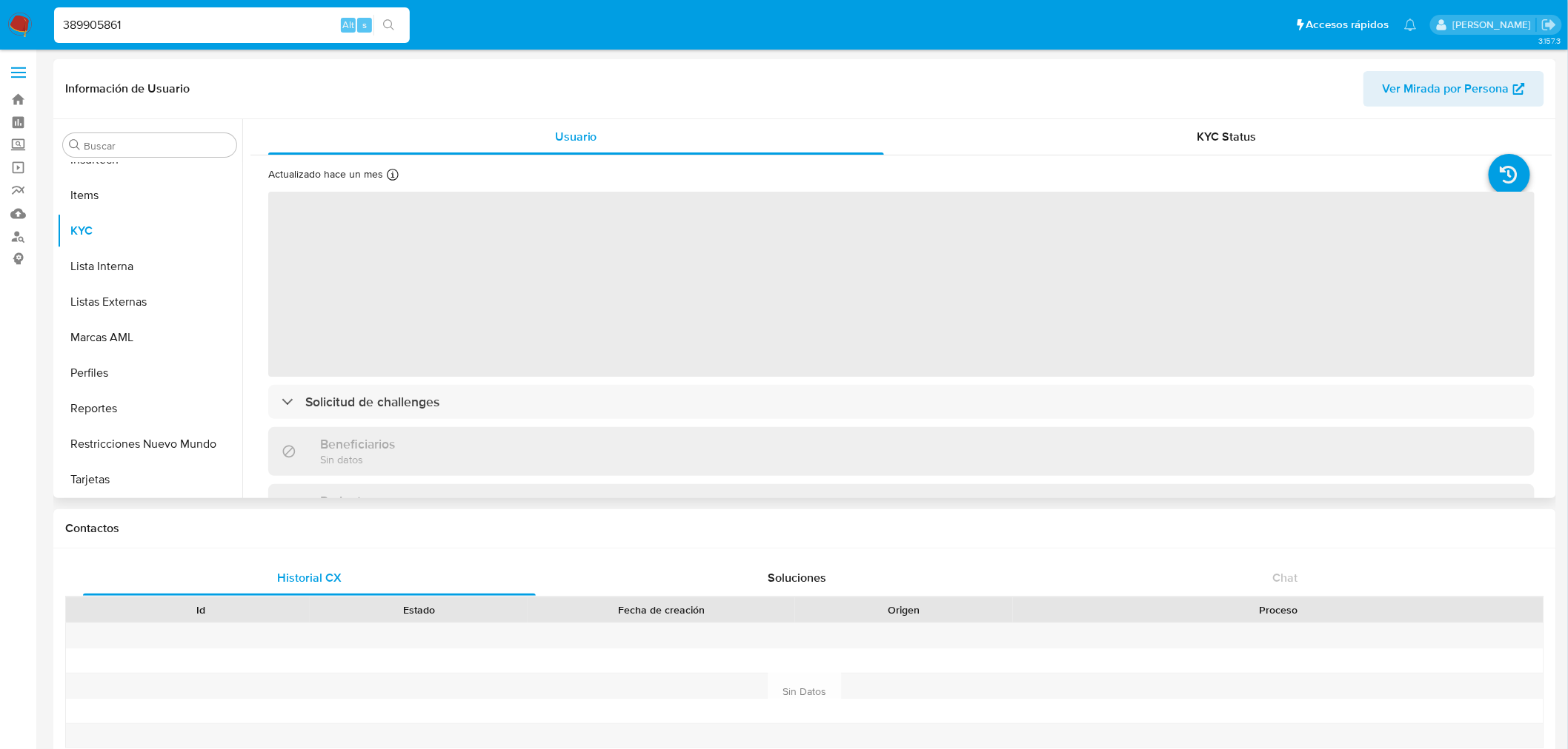
select select "10"
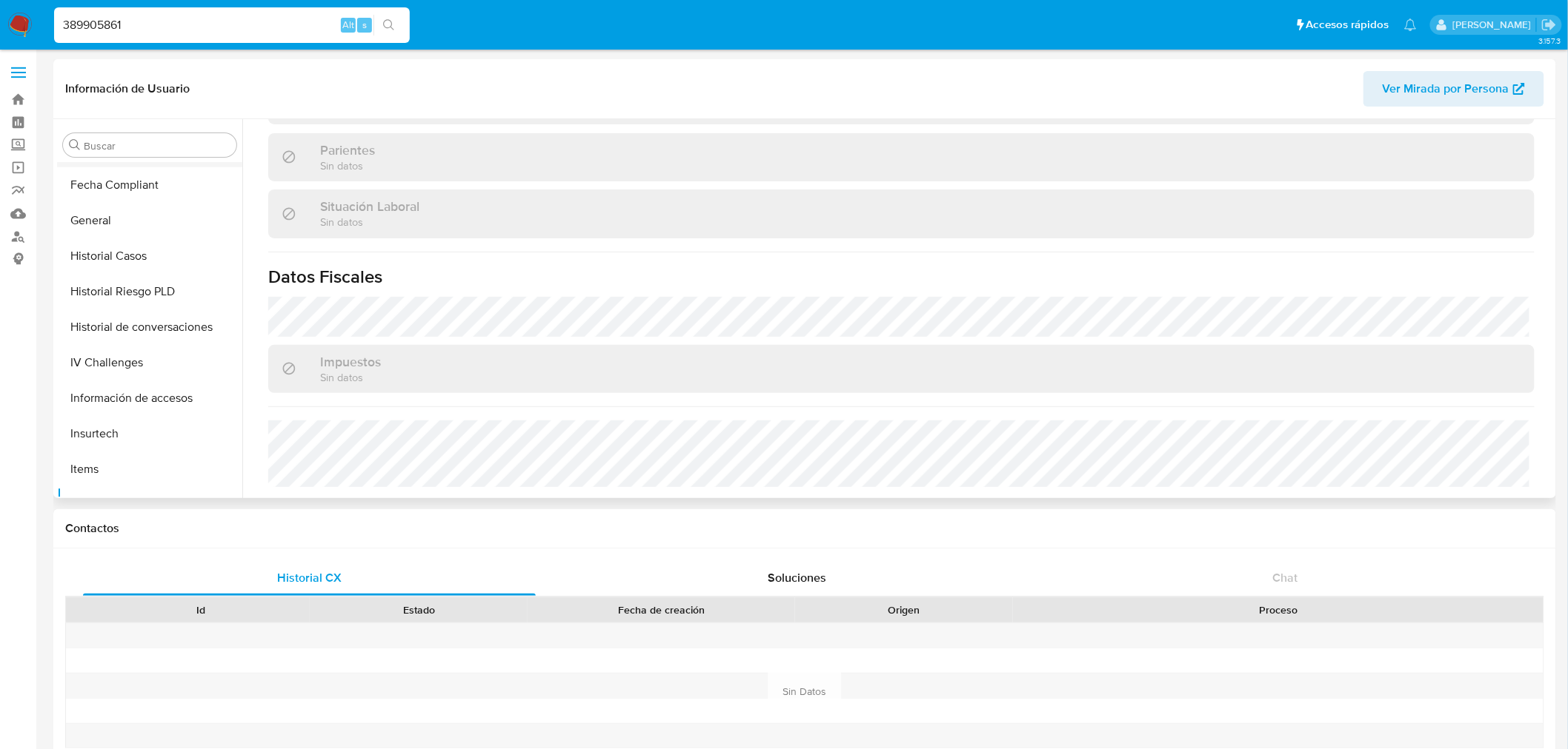
scroll to position [249, 0]
click at [136, 356] on button "General" at bounding box center [143, 358] width 173 height 36
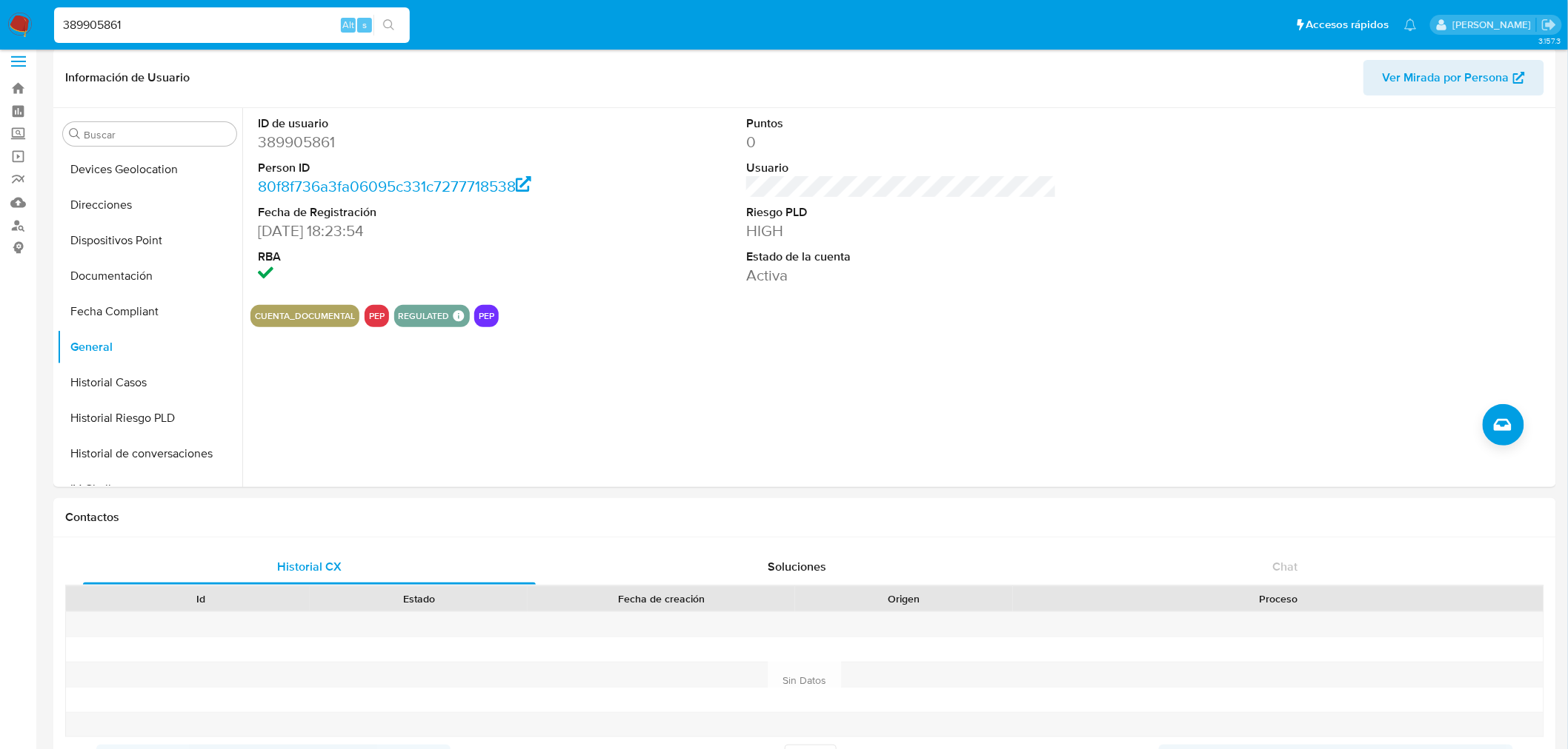
scroll to position [0, 0]
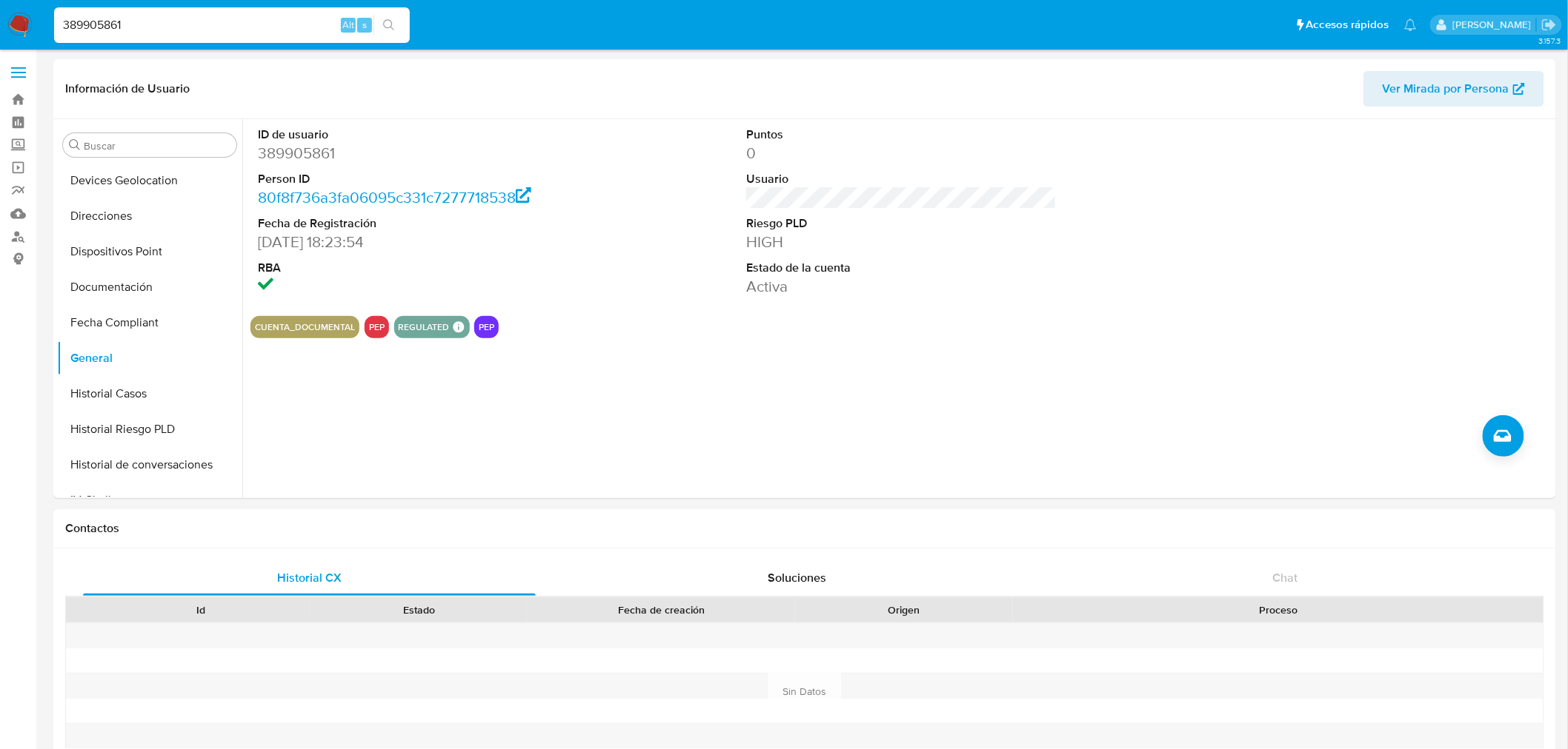
click at [128, 23] on input "389905861" at bounding box center [232, 25] width 356 height 19
paste input "141295593"
type input "141295593"
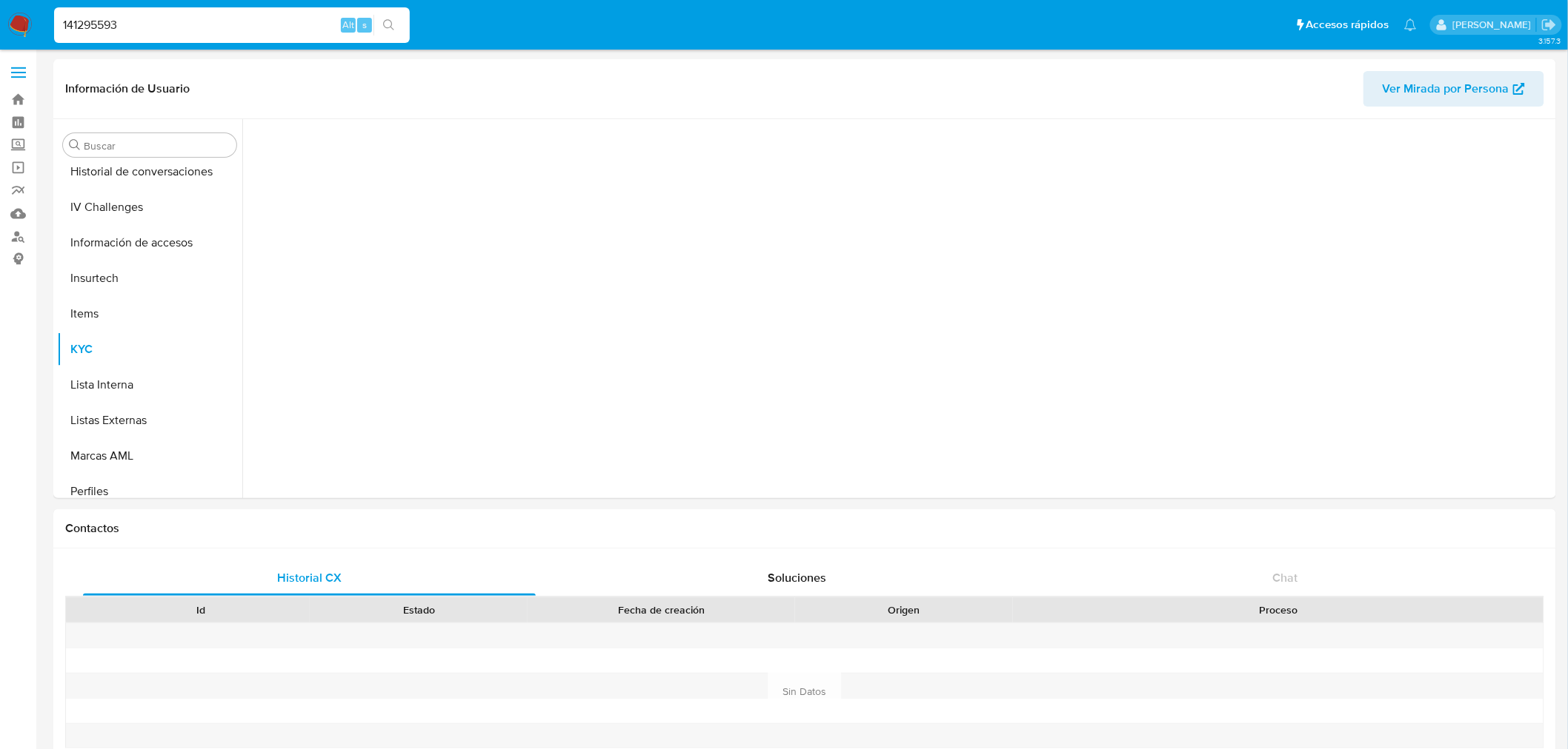
scroll to position [660, 0]
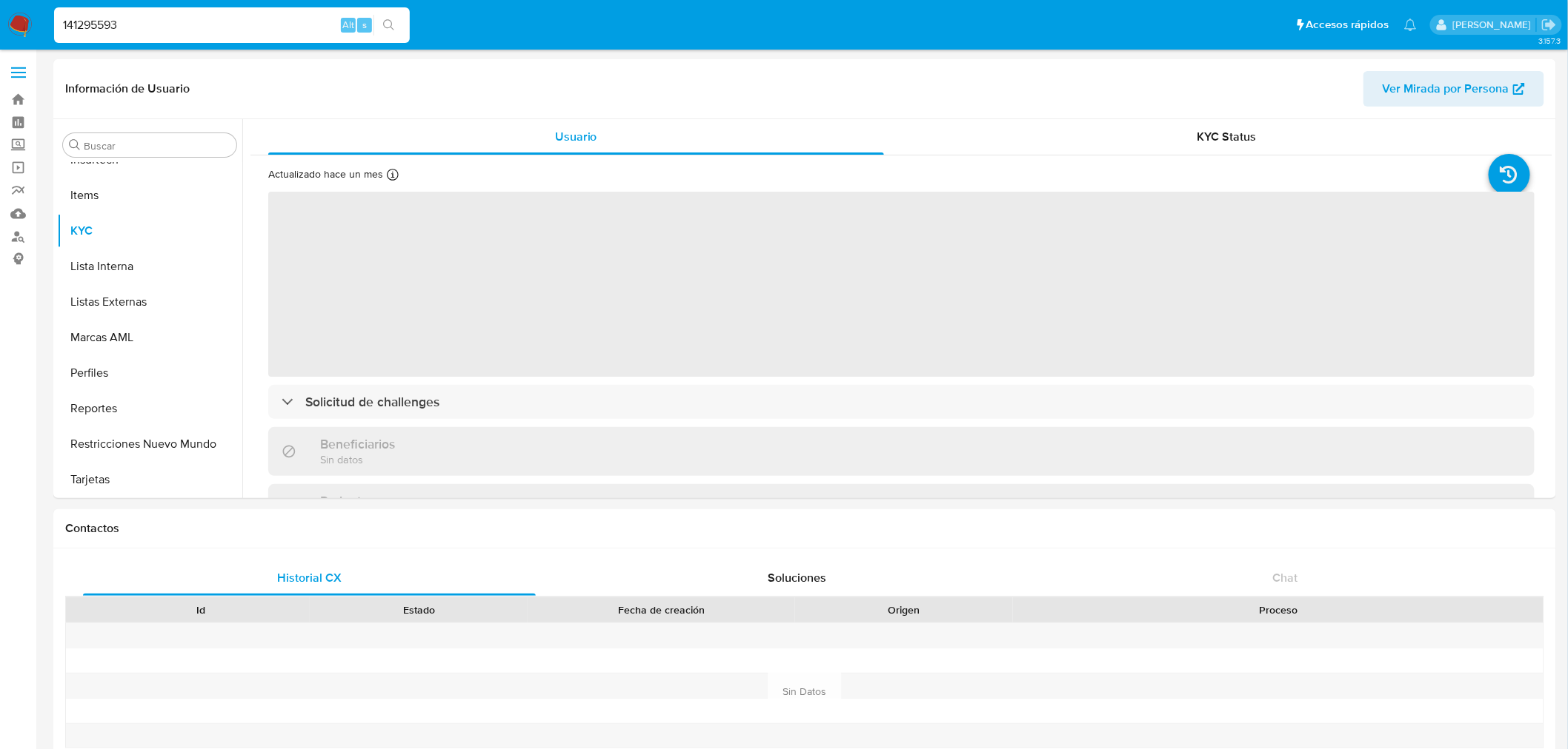
select select "10"
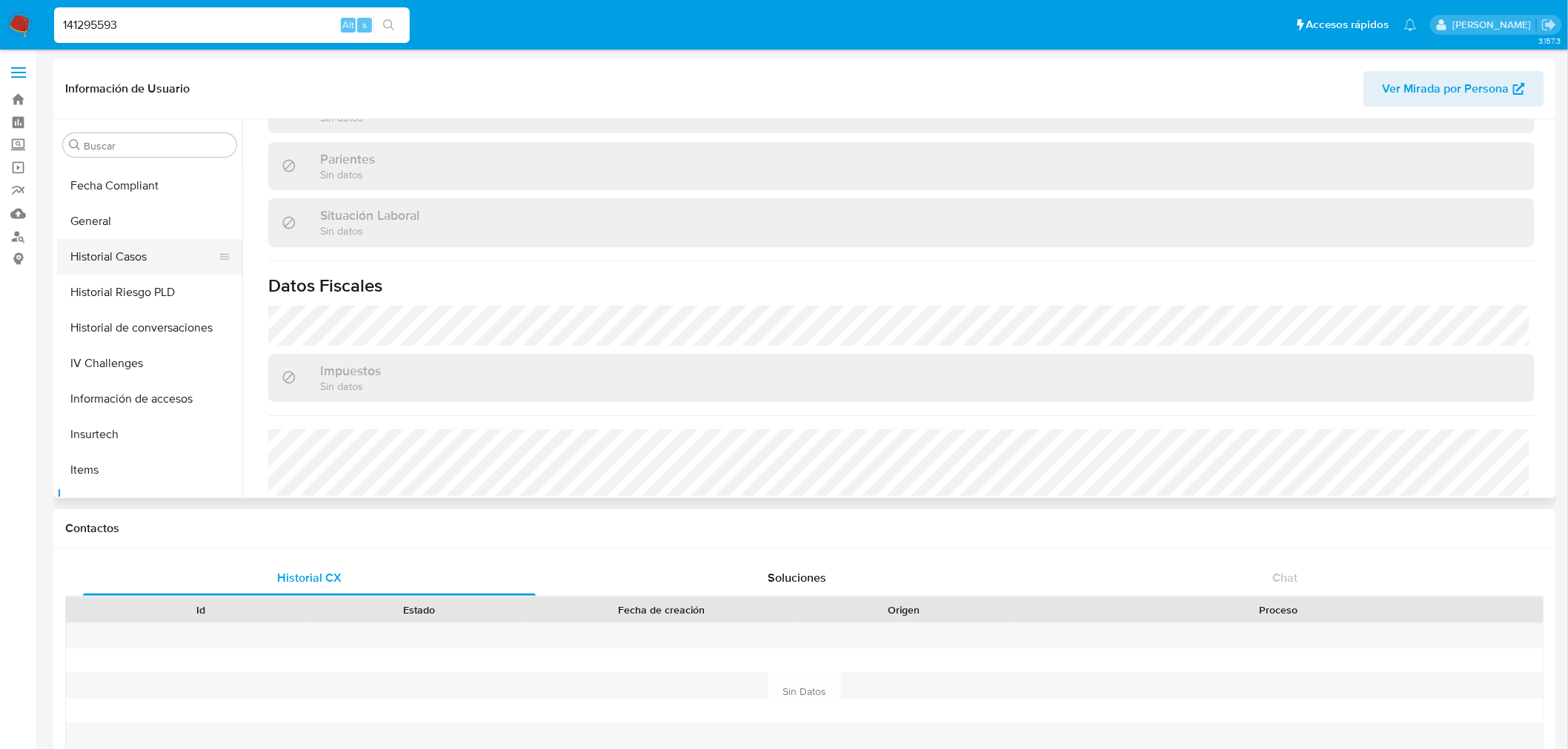
scroll to position [331, 0]
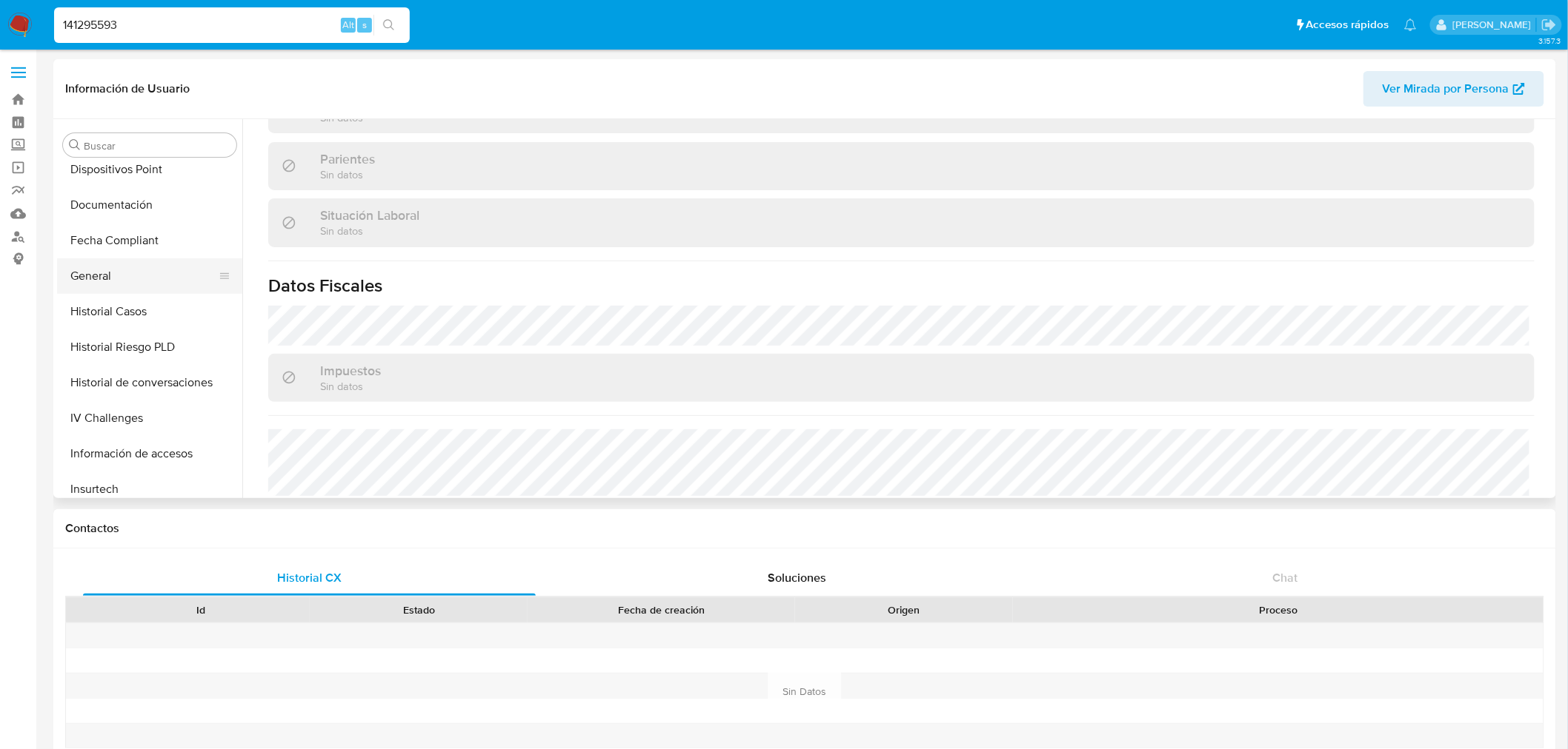
click at [130, 272] on button "General" at bounding box center [143, 276] width 173 height 36
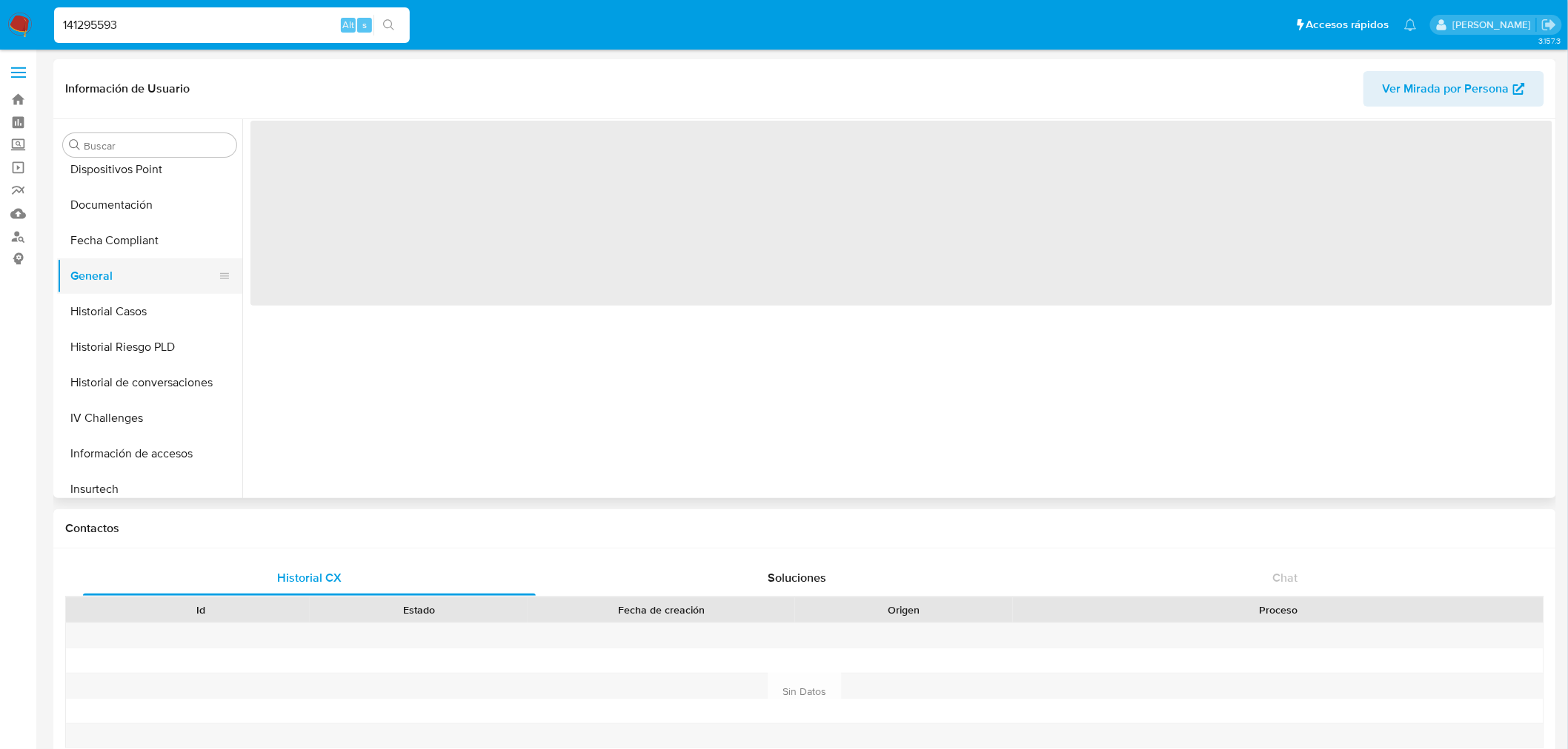
scroll to position [0, 0]
